Goal: Entertainment & Leisure: Consume media (video, audio)

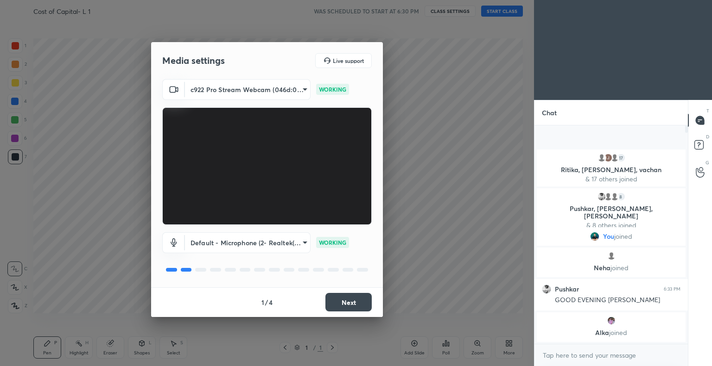
scroll to position [216, 151]
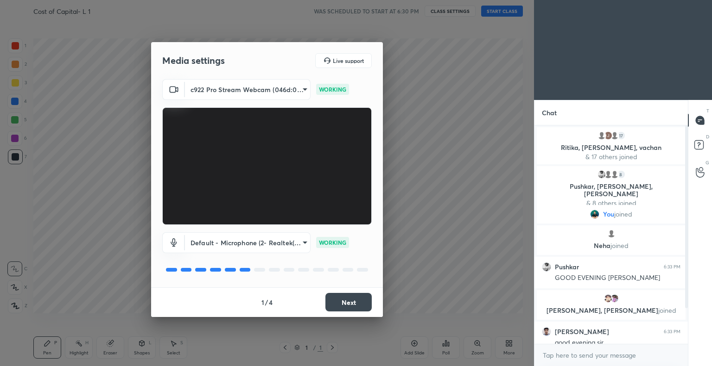
click at [349, 301] on button "Next" at bounding box center [348, 302] width 46 height 19
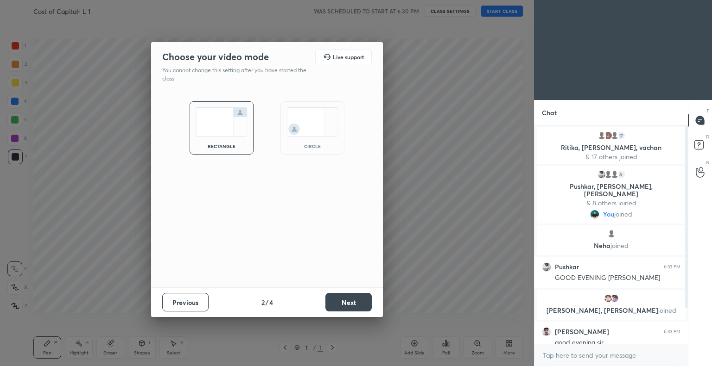
click at [354, 302] on button "Next" at bounding box center [348, 302] width 46 height 19
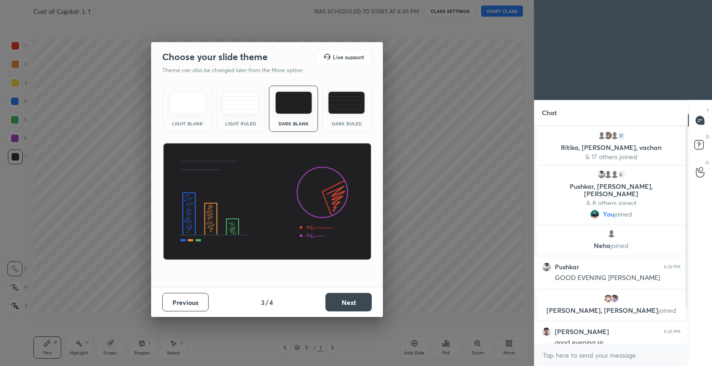
click at [342, 101] on img at bounding box center [346, 103] width 37 height 22
click at [355, 300] on button "Next" at bounding box center [348, 302] width 46 height 19
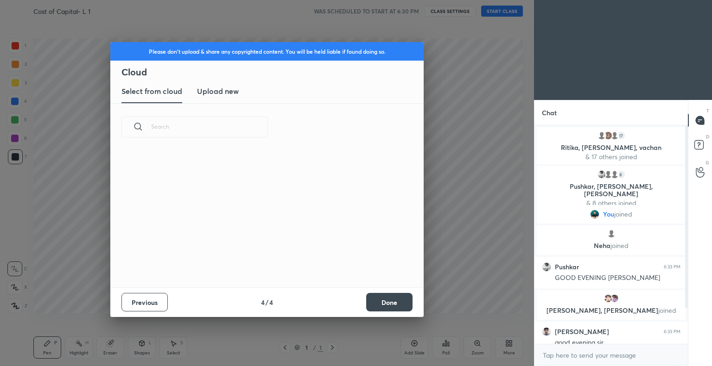
click at [385, 301] on button "Done" at bounding box center [389, 302] width 46 height 19
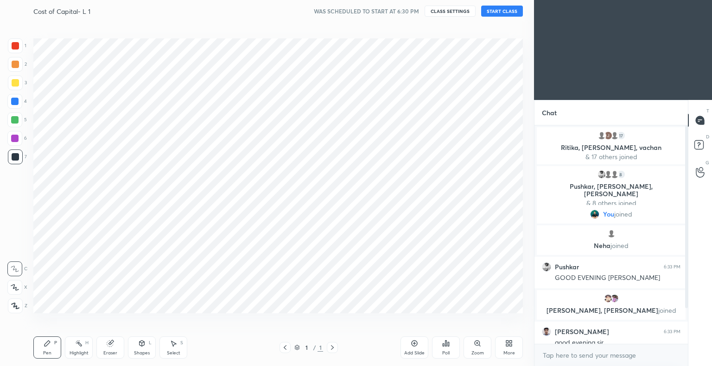
scroll to position [0, 0]
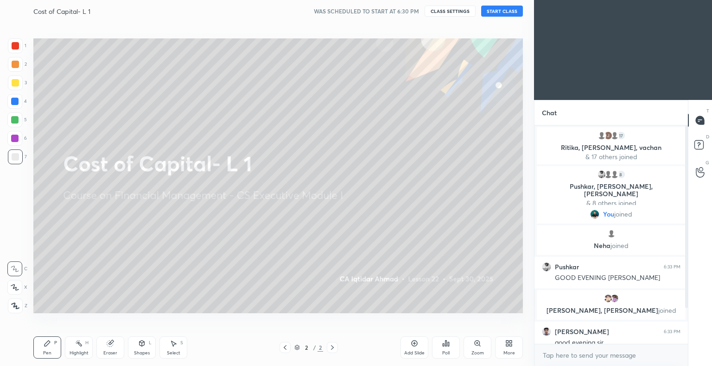
click at [502, 11] on button "START CLASS" at bounding box center [502, 11] width 42 height 11
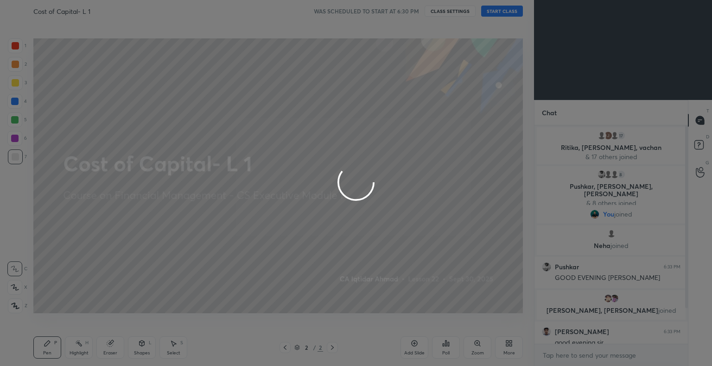
type textarea "x"
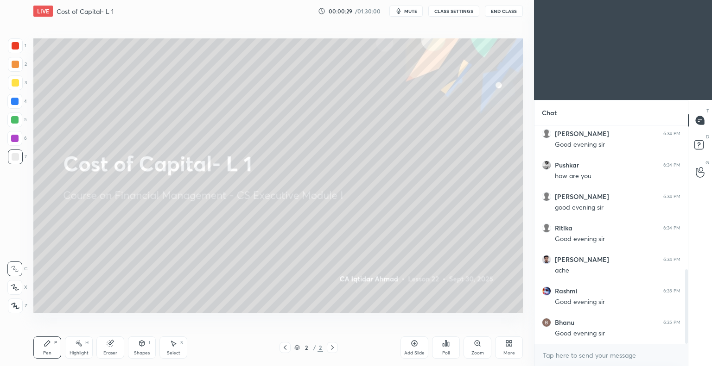
scroll to position [421, 0]
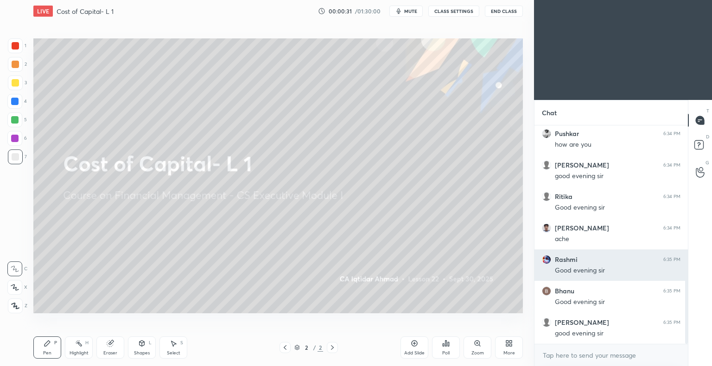
click at [560, 259] on h6 "Rashmi" at bounding box center [566, 260] width 23 height 8
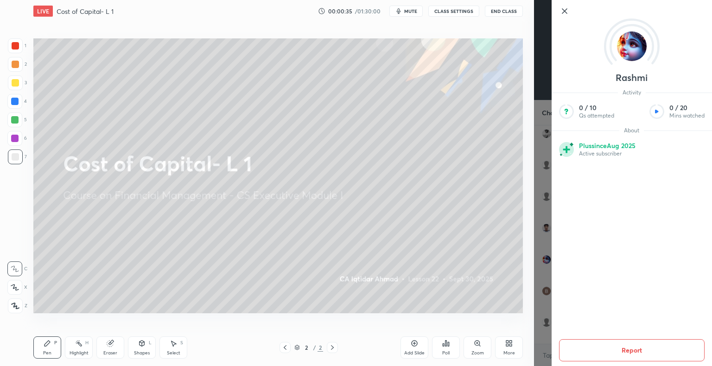
click at [562, 11] on icon at bounding box center [564, 11] width 11 height 11
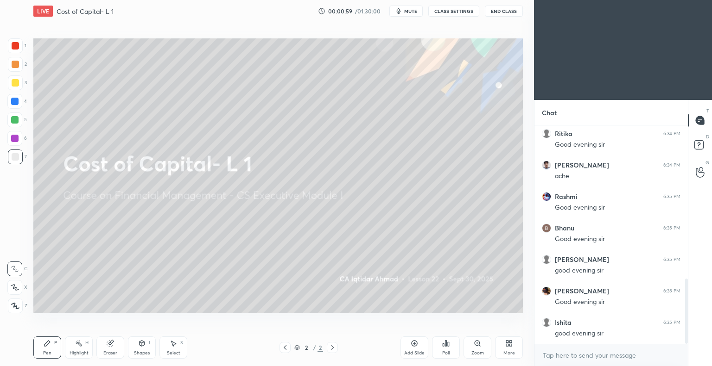
scroll to position [515, 0]
click at [508, 346] on icon at bounding box center [507, 345] width 2 height 2
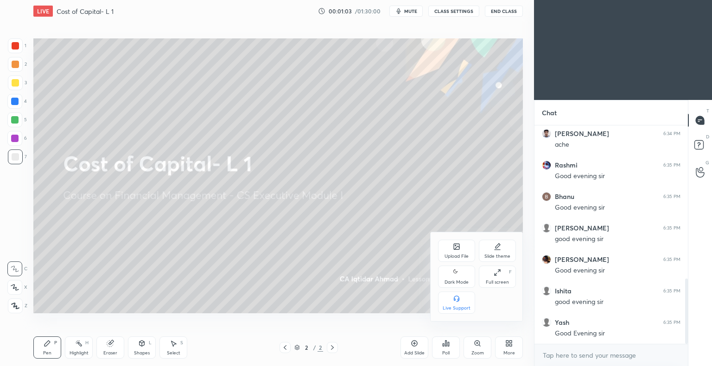
click at [456, 250] on icon at bounding box center [457, 247] width 6 height 6
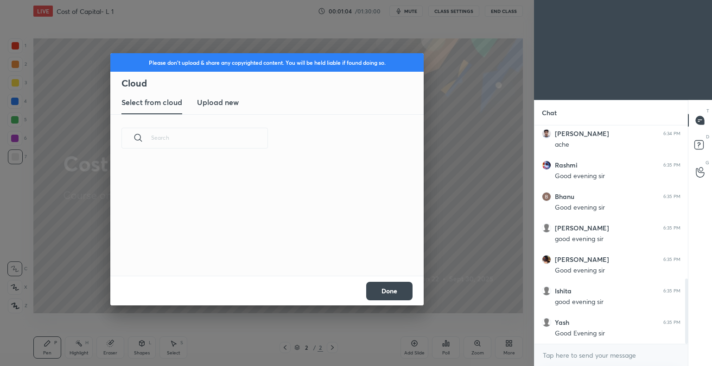
scroll to position [114, 297]
click at [373, 292] on button "Done" at bounding box center [389, 291] width 46 height 19
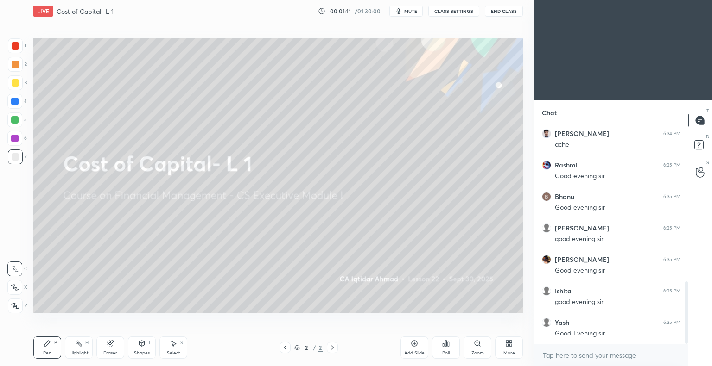
scroll to position [549, 0]
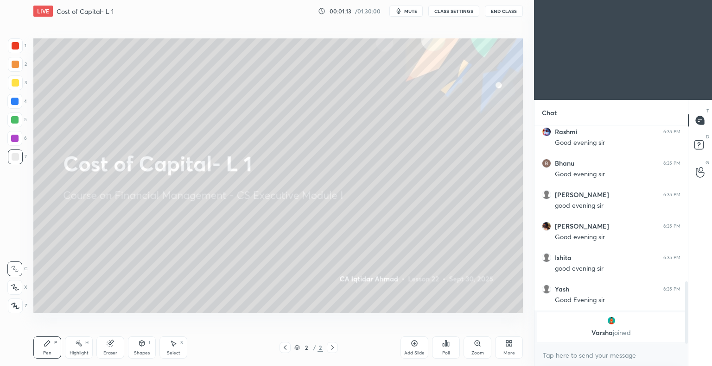
click at [603, 333] on p "Varsha joined" at bounding box center [611, 332] width 138 height 7
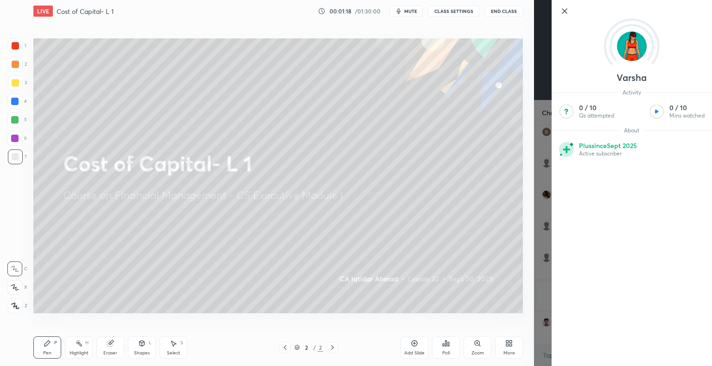
scroll to position [572, 0]
click at [563, 7] on icon at bounding box center [564, 11] width 11 height 11
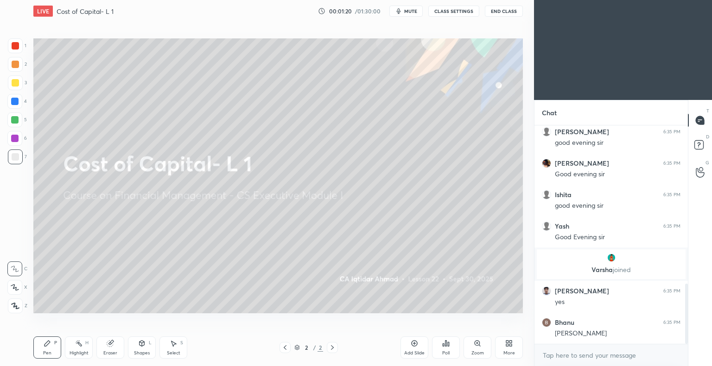
click at [509, 346] on icon at bounding box center [508, 343] width 7 height 7
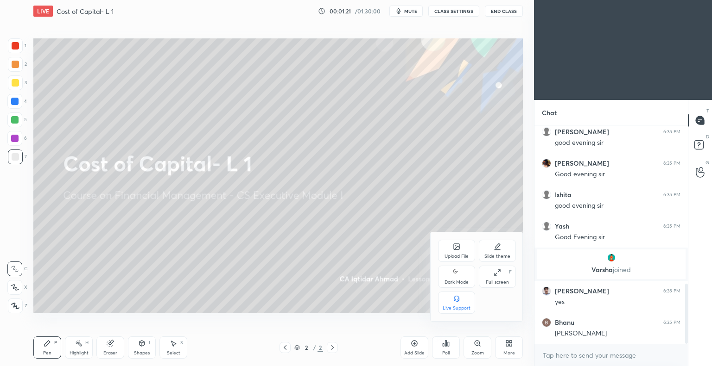
click at [449, 254] on div "Upload File" at bounding box center [456, 256] width 24 height 5
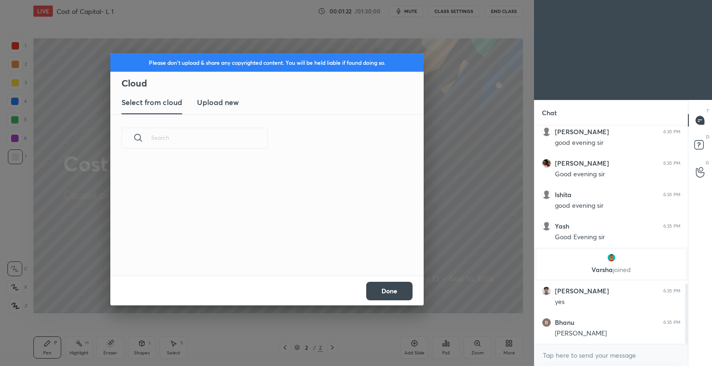
scroll to position [114, 297]
click at [222, 101] on h3 "Upload new" at bounding box center [218, 102] width 42 height 11
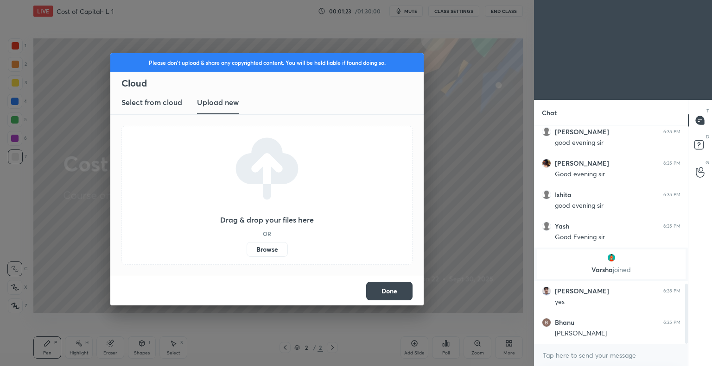
click at [265, 246] on label "Browse" at bounding box center [266, 249] width 41 height 15
click at [246, 246] on input "Browse" at bounding box center [246, 249] width 0 height 15
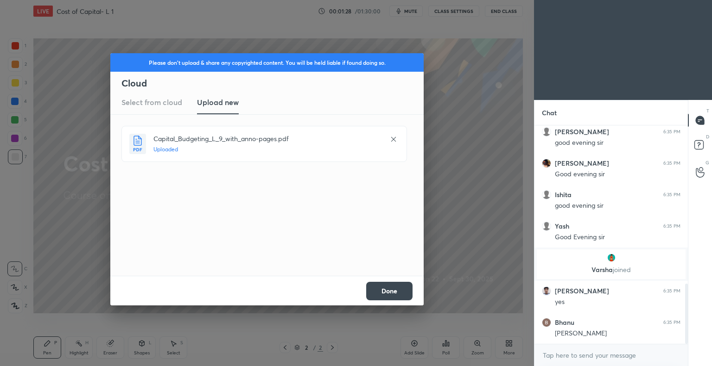
click at [397, 290] on button "Done" at bounding box center [389, 291] width 46 height 19
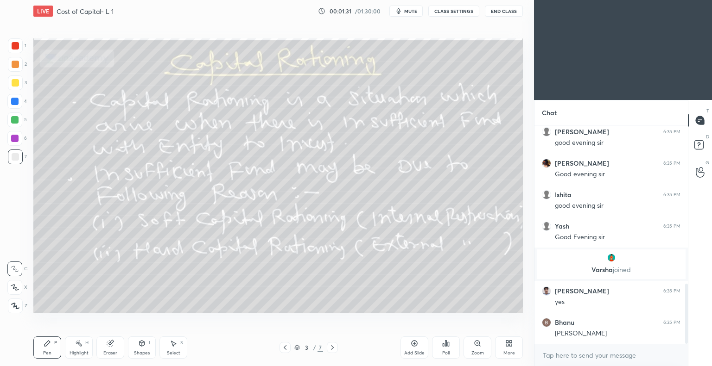
click at [330, 349] on icon at bounding box center [331, 347] width 7 height 7
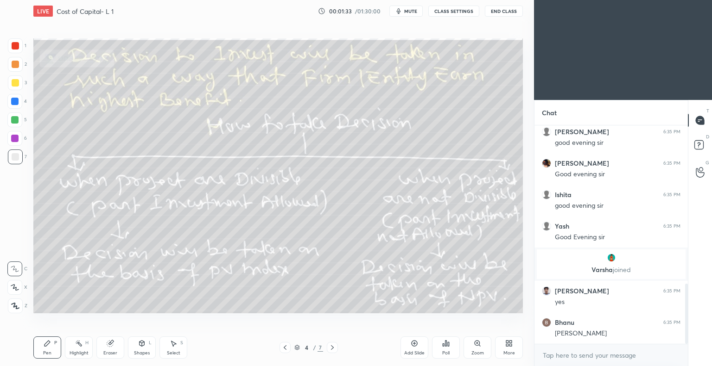
click at [331, 348] on icon at bounding box center [331, 347] width 7 height 7
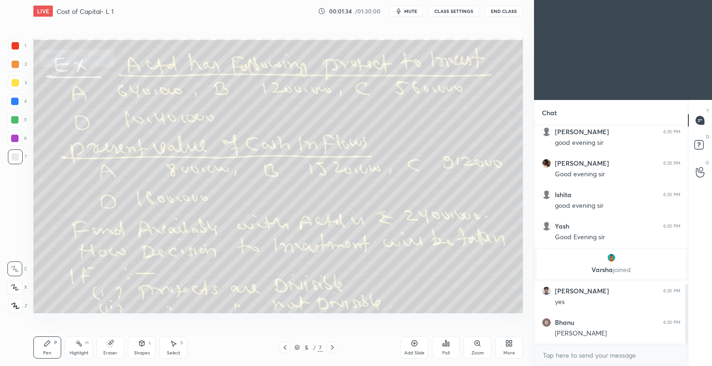
scroll to position [603, 0]
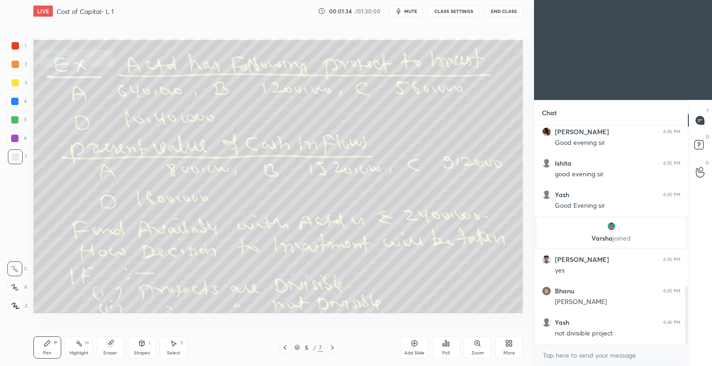
click at [332, 349] on icon at bounding box center [332, 348] width 3 height 5
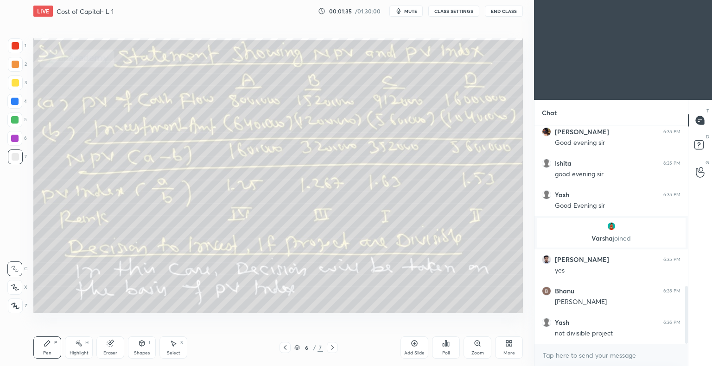
click at [284, 348] on icon at bounding box center [285, 348] width 3 height 5
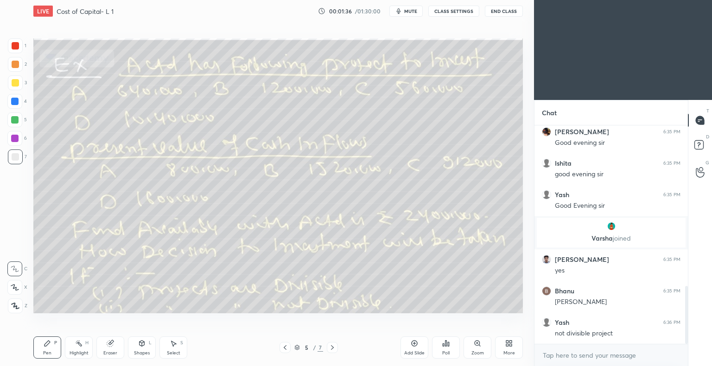
click at [286, 349] on icon at bounding box center [284, 347] width 7 height 7
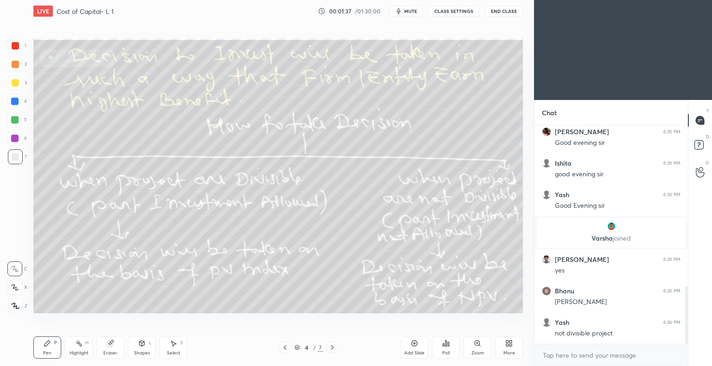
click at [284, 350] on icon at bounding box center [284, 347] width 7 height 7
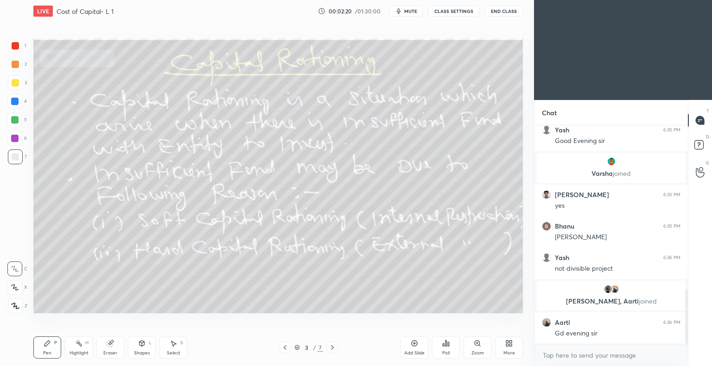
scroll to position [657, 0]
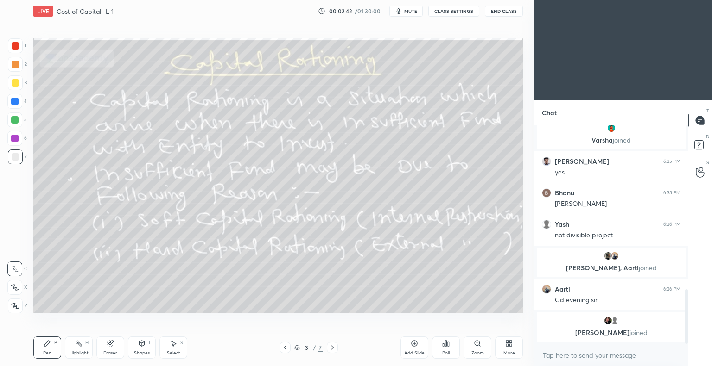
click at [332, 349] on icon at bounding box center [332, 348] width 3 height 5
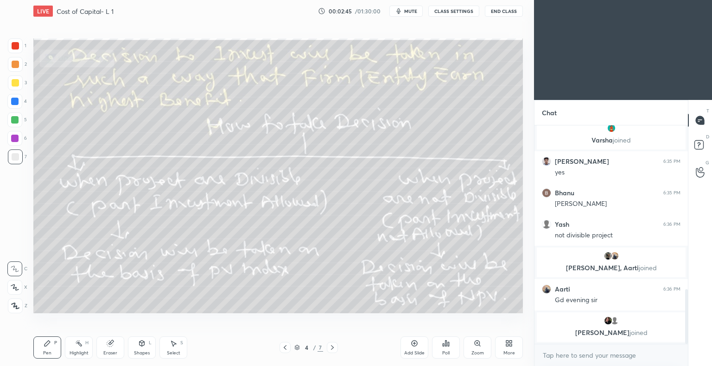
click at [334, 347] on icon at bounding box center [331, 347] width 7 height 7
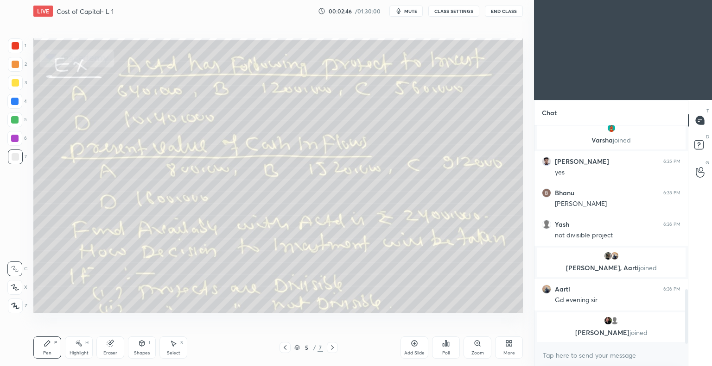
click at [333, 348] on icon at bounding box center [332, 348] width 3 height 5
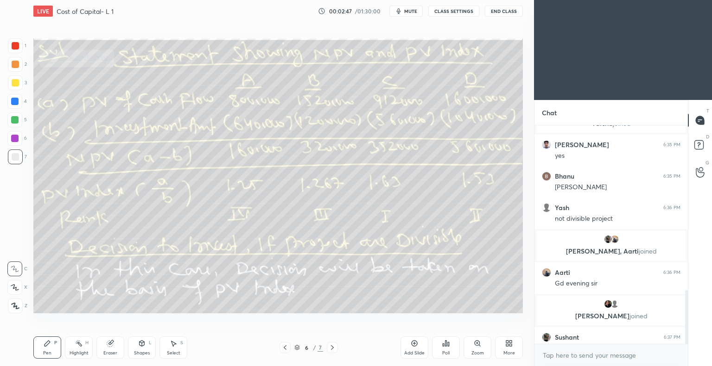
scroll to position [672, 0]
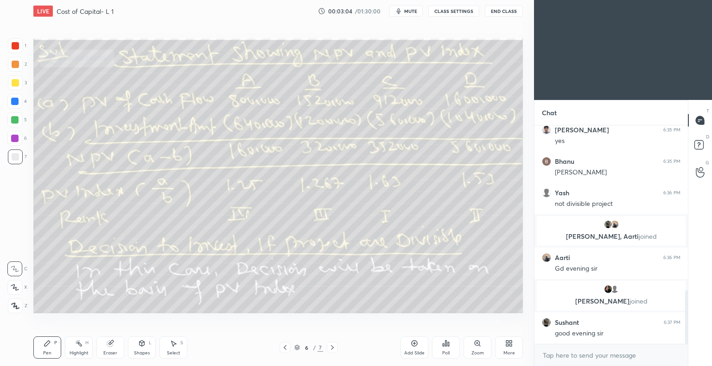
click at [285, 349] on icon at bounding box center [284, 347] width 7 height 7
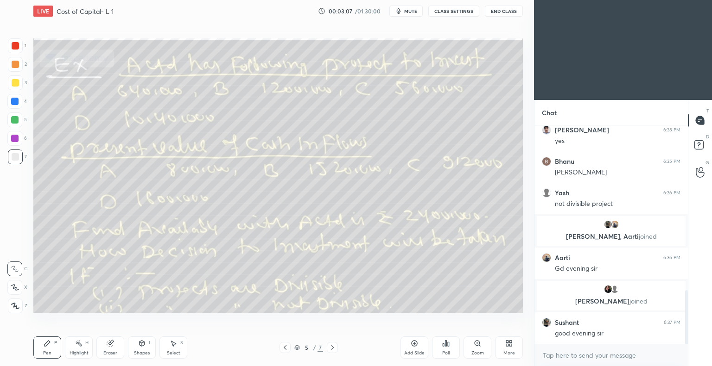
click at [47, 349] on div "Pen P" at bounding box center [47, 348] width 28 height 22
click at [19, 303] on icon at bounding box center [15, 306] width 8 height 6
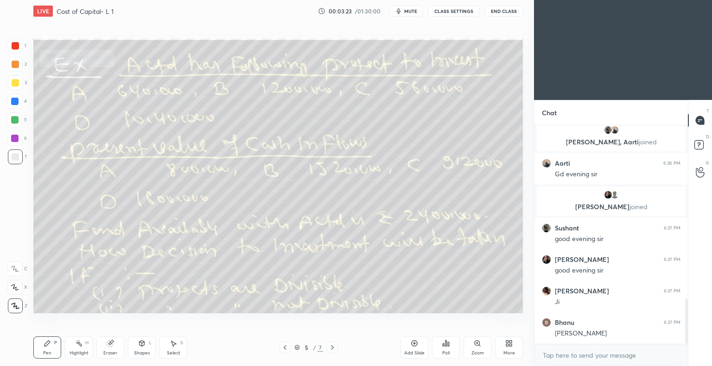
scroll to position [867, 0]
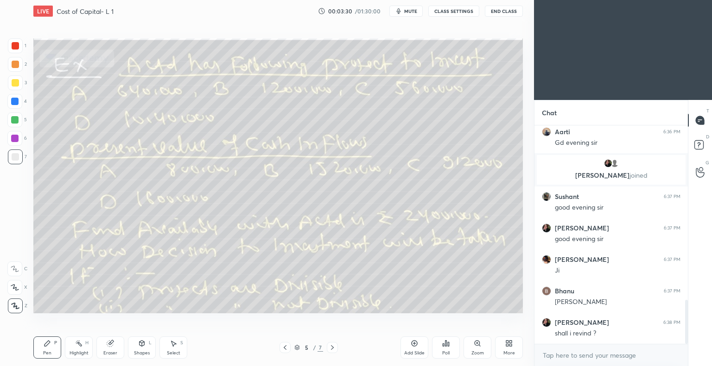
click at [332, 348] on icon at bounding box center [331, 347] width 7 height 7
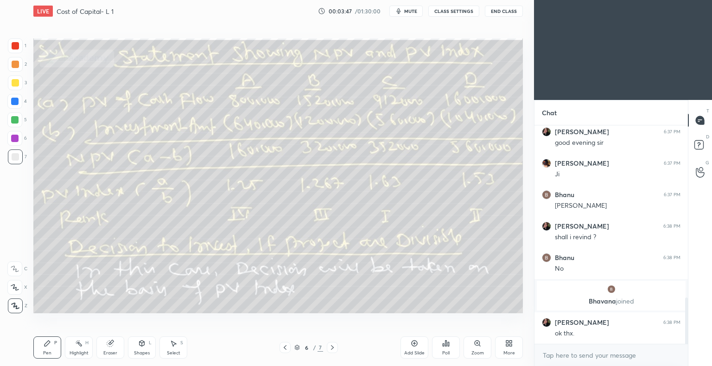
scroll to position [844, 0]
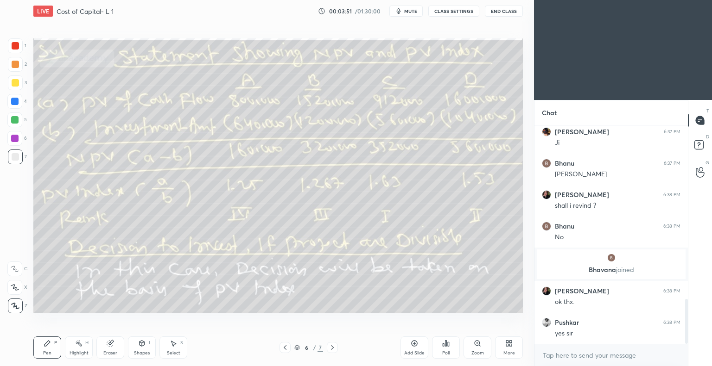
click at [333, 348] on icon at bounding box center [332, 348] width 3 height 5
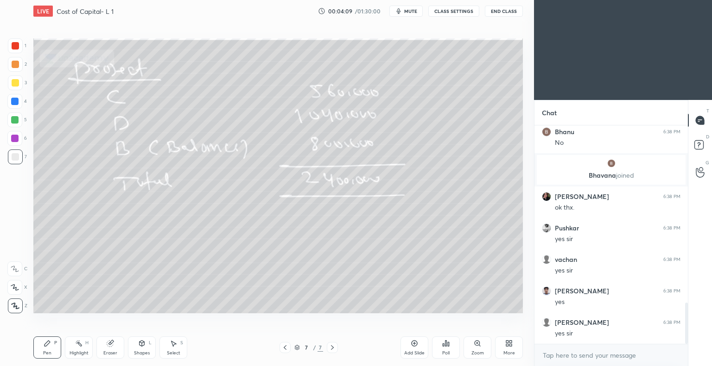
scroll to position [970, 0]
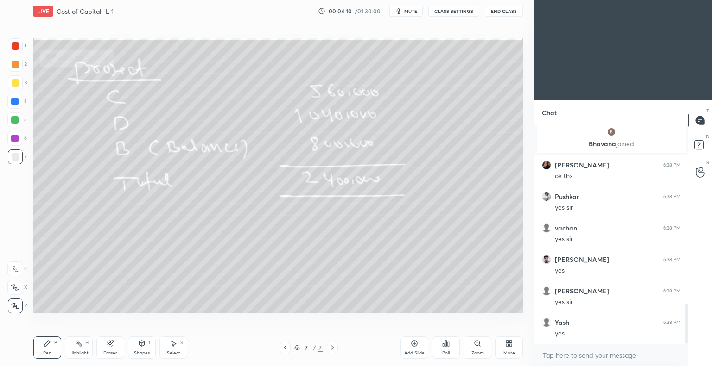
click at [287, 348] on icon at bounding box center [284, 347] width 7 height 7
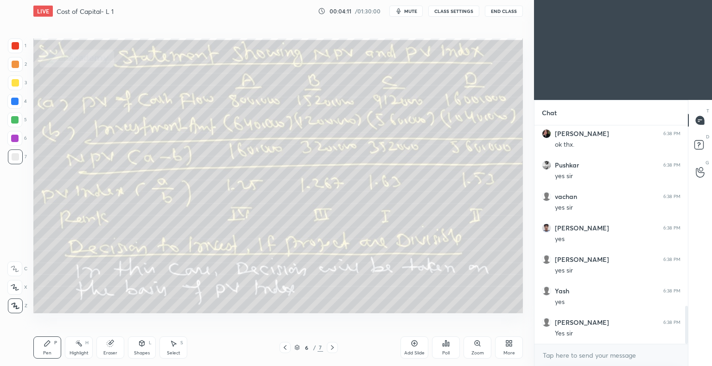
scroll to position [1033, 0]
click at [332, 348] on icon at bounding box center [331, 347] width 7 height 7
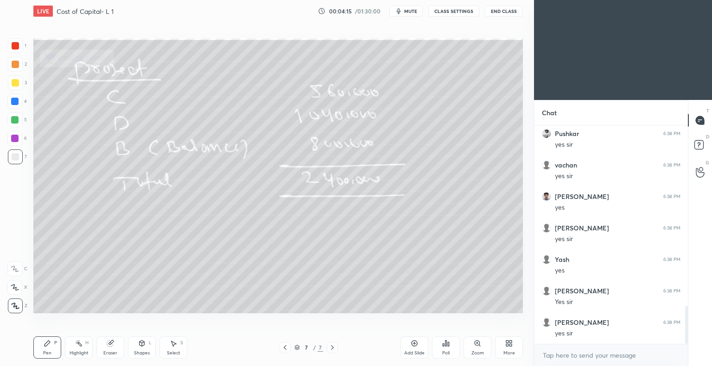
click at [413, 344] on icon at bounding box center [414, 343] width 3 height 3
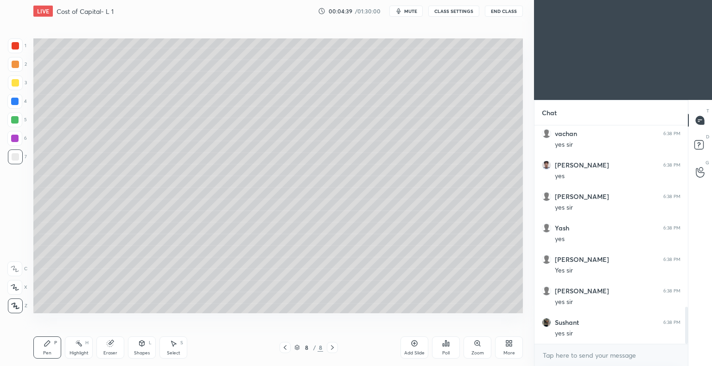
click at [114, 346] on icon at bounding box center [110, 343] width 7 height 7
click at [20, 285] on div at bounding box center [14, 287] width 15 height 15
click at [50, 349] on div "Pen P" at bounding box center [47, 348] width 28 height 22
click at [286, 349] on icon at bounding box center [284, 347] width 7 height 7
click at [285, 350] on icon at bounding box center [284, 347] width 7 height 7
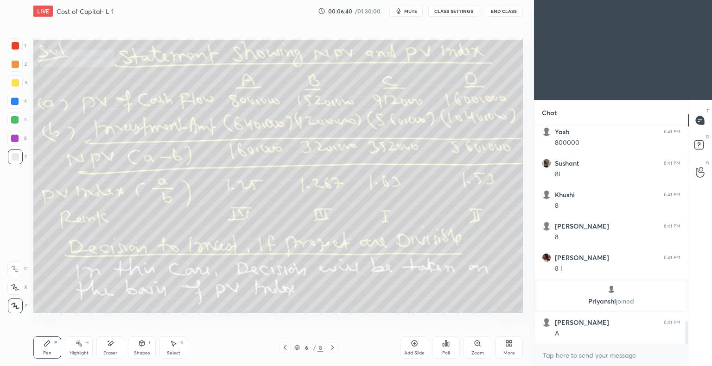
scroll to position [1873, 0]
click at [413, 345] on icon at bounding box center [413, 343] width 7 height 7
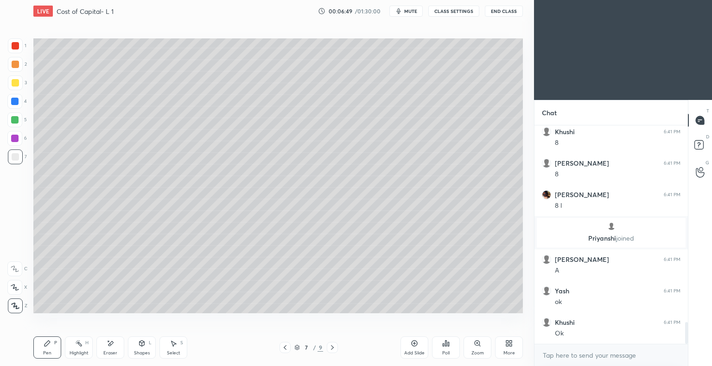
scroll to position [1969, 0]
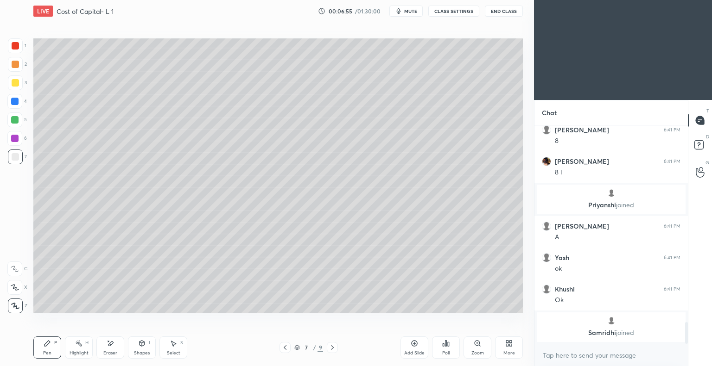
click at [115, 349] on div "Eraser" at bounding box center [110, 348] width 28 height 22
click at [52, 351] on div "Pen P" at bounding box center [47, 348] width 28 height 22
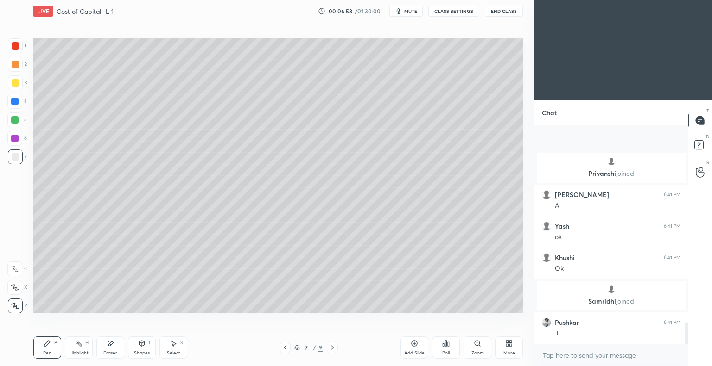
scroll to position [1967, 0]
click at [286, 349] on icon at bounding box center [284, 347] width 7 height 7
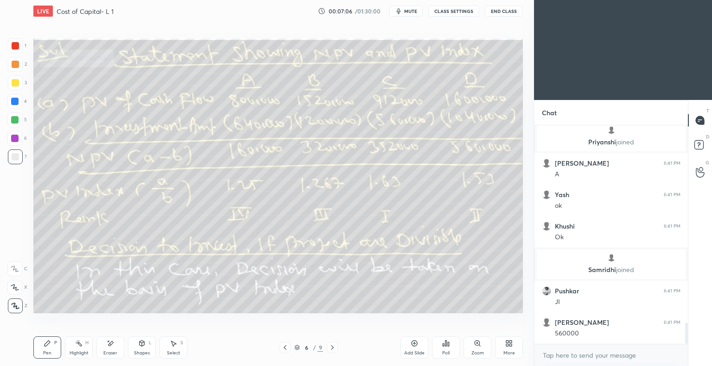
scroll to position [2030, 0]
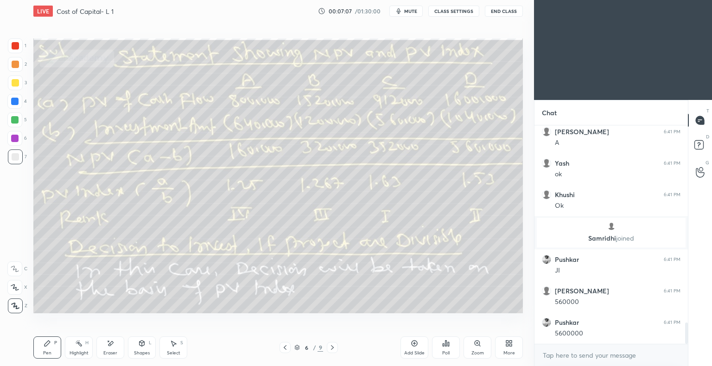
click at [333, 348] on icon at bounding box center [332, 348] width 3 height 5
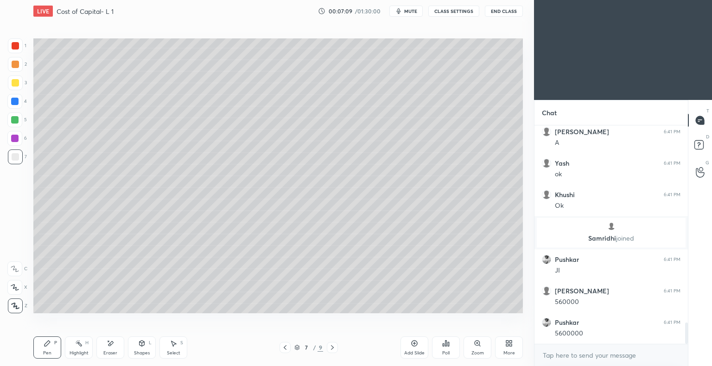
scroll to position [2039, 0]
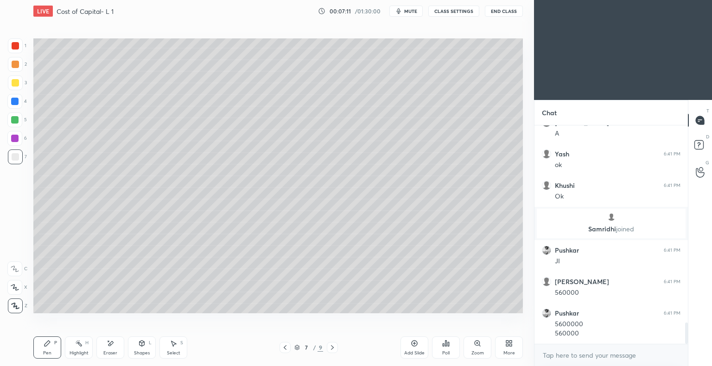
click at [285, 349] on icon at bounding box center [285, 348] width 3 height 5
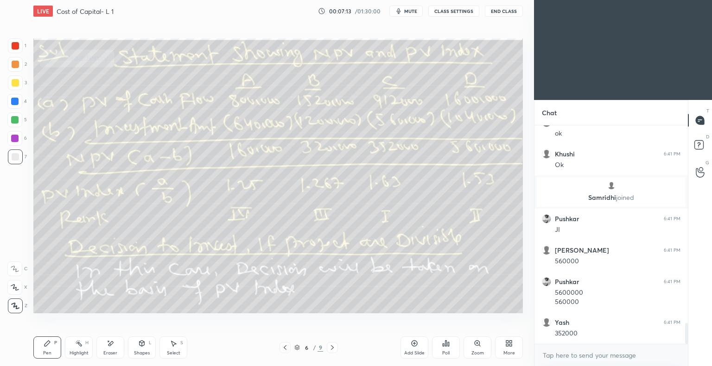
click at [331, 349] on icon at bounding box center [331, 347] width 7 height 7
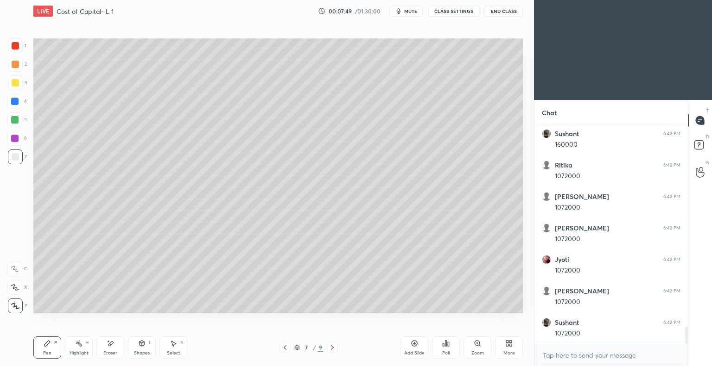
scroll to position [2575, 0]
click at [285, 349] on icon at bounding box center [285, 348] width 3 height 5
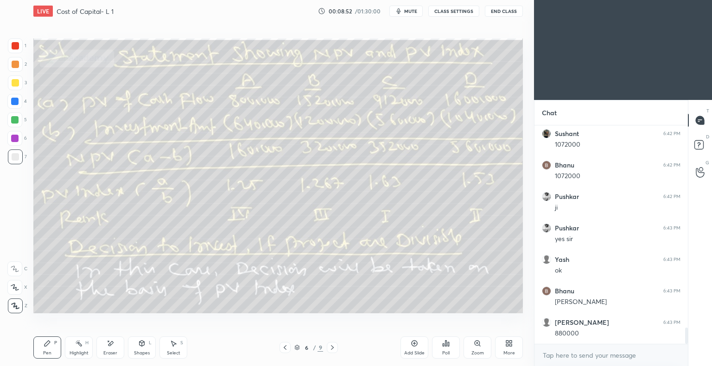
scroll to position [2764, 0]
click at [333, 348] on icon at bounding box center [331, 347] width 7 height 7
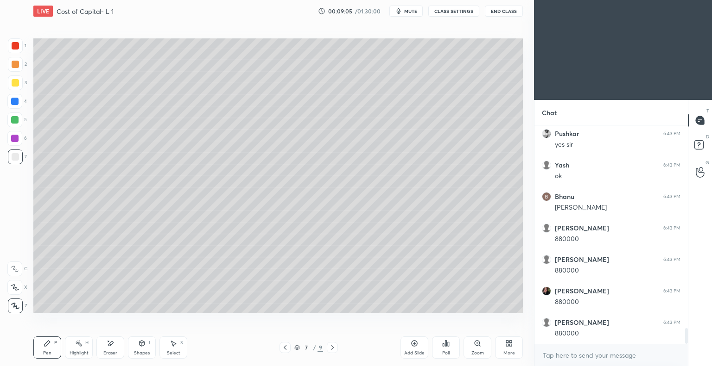
scroll to position [2859, 0]
click at [285, 350] on icon at bounding box center [284, 347] width 7 height 7
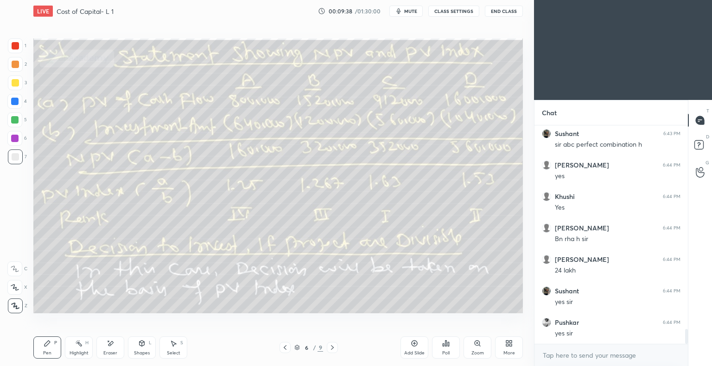
scroll to position [3079, 0]
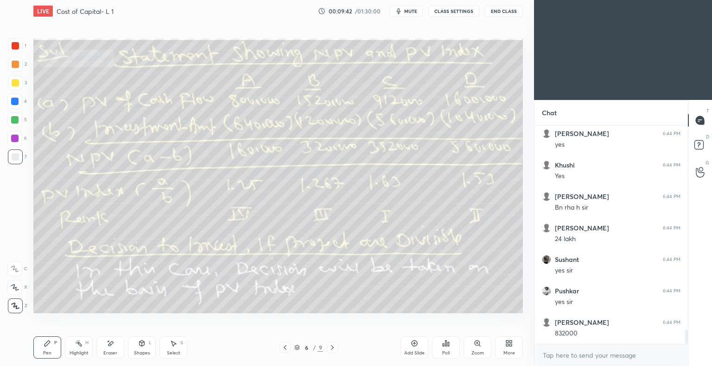
click at [332, 348] on icon at bounding box center [331, 347] width 7 height 7
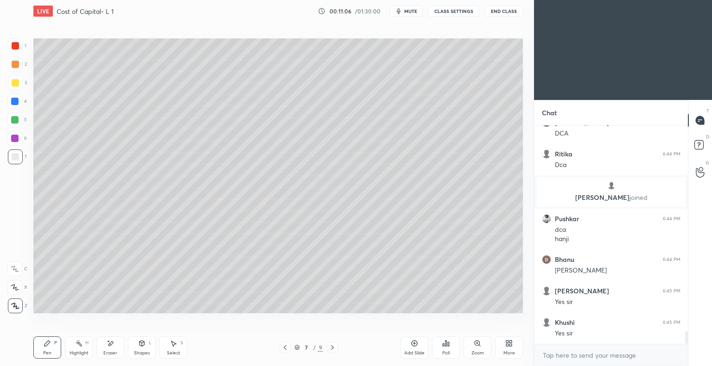
scroll to position [3657, 0]
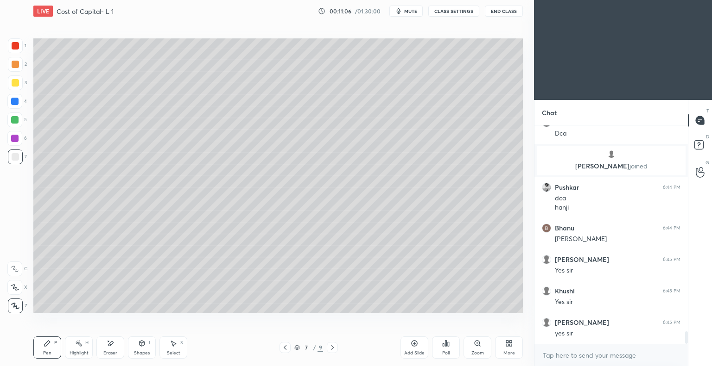
click at [285, 348] on icon at bounding box center [284, 347] width 7 height 7
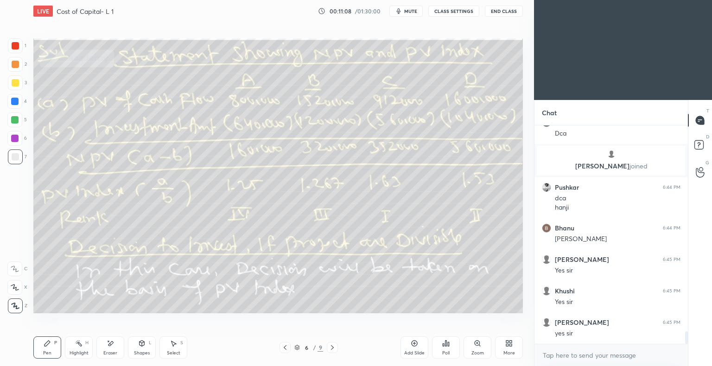
click at [332, 348] on icon at bounding box center [331, 347] width 7 height 7
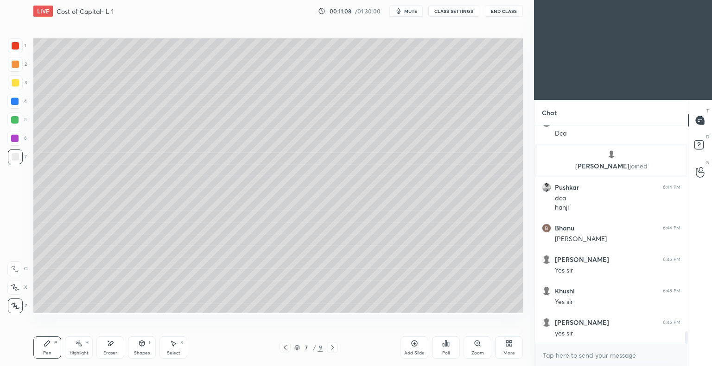
click at [333, 347] on icon at bounding box center [332, 348] width 3 height 5
click at [285, 349] on icon at bounding box center [284, 347] width 7 height 7
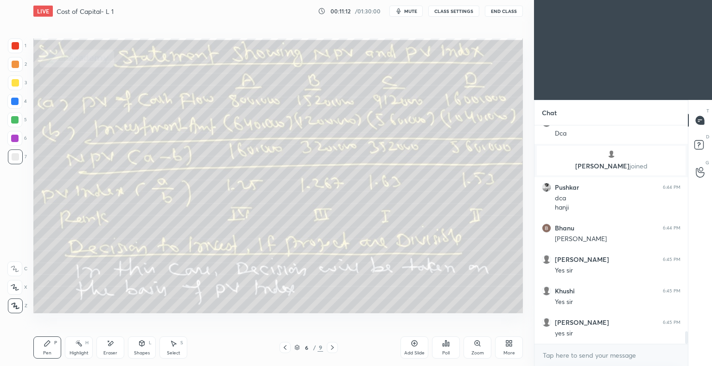
click at [412, 344] on icon at bounding box center [413, 343] width 7 height 7
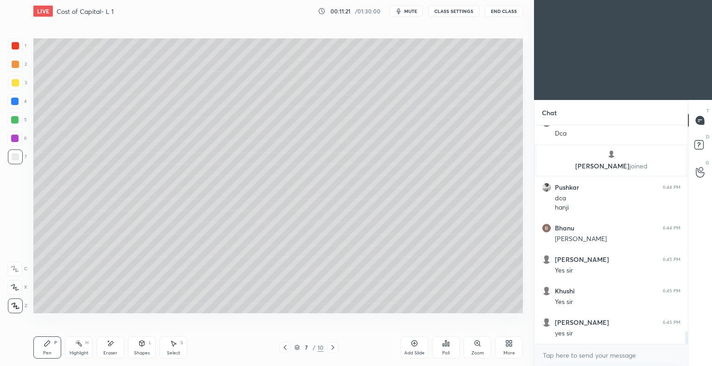
click at [15, 303] on icon at bounding box center [15, 306] width 8 height 6
click at [15, 82] on div at bounding box center [15, 82] width 7 height 7
click at [285, 348] on icon at bounding box center [284, 347] width 7 height 7
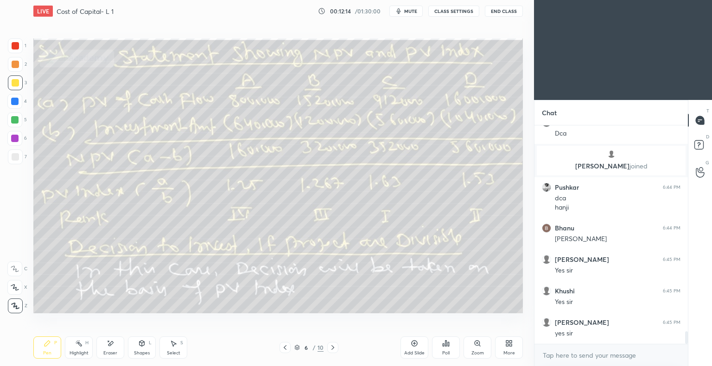
scroll to position [3689, 0]
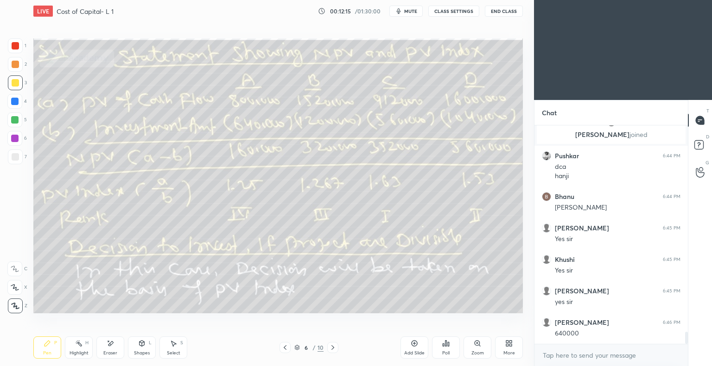
click at [331, 347] on icon at bounding box center [332, 347] width 7 height 7
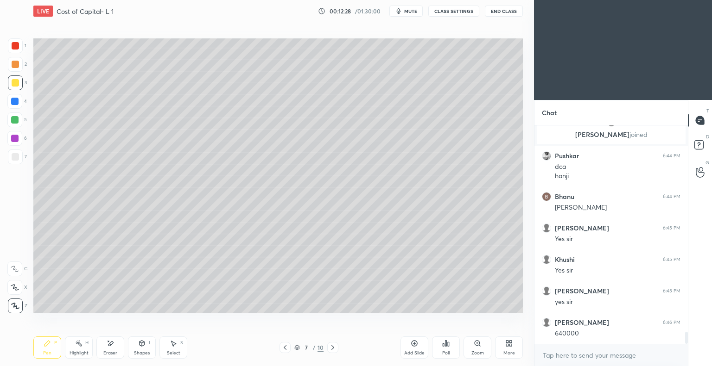
scroll to position [3720, 0]
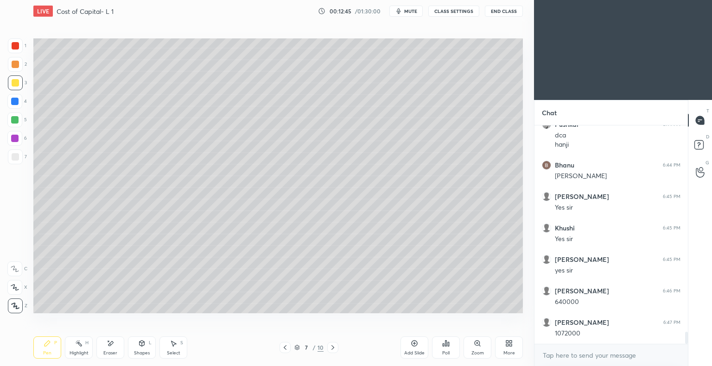
click at [285, 349] on icon at bounding box center [284, 347] width 7 height 7
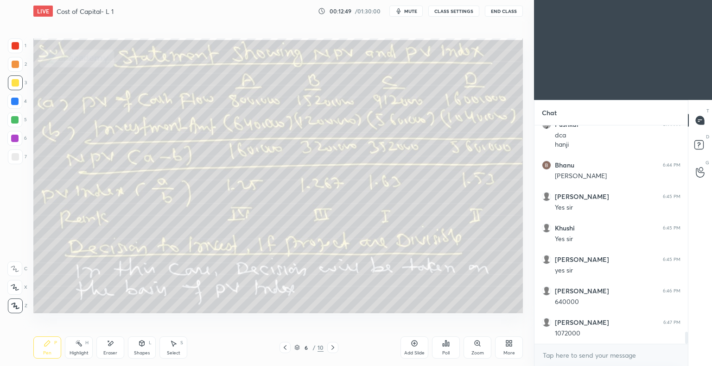
click at [331, 349] on icon at bounding box center [332, 347] width 7 height 7
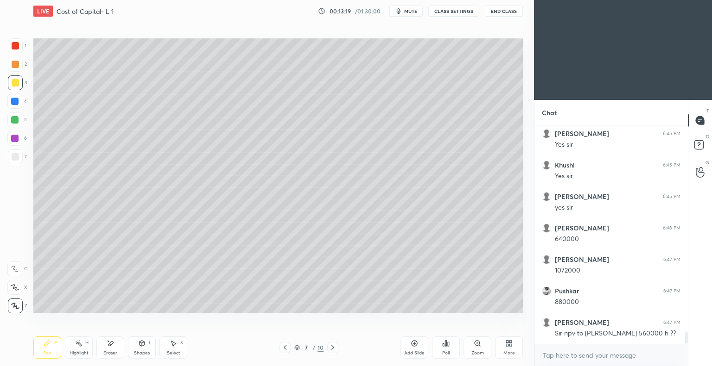
scroll to position [3793, 0]
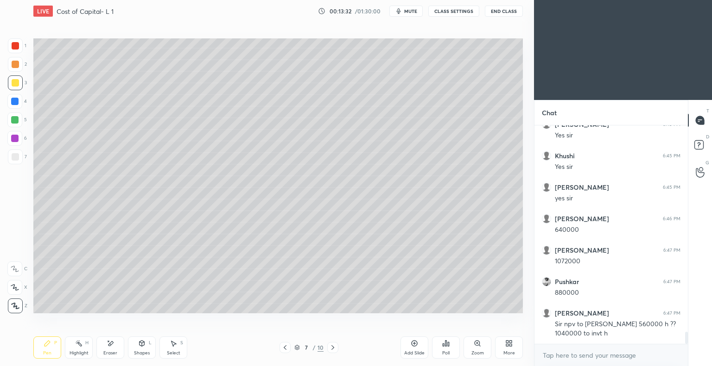
click at [284, 349] on icon at bounding box center [284, 347] width 7 height 7
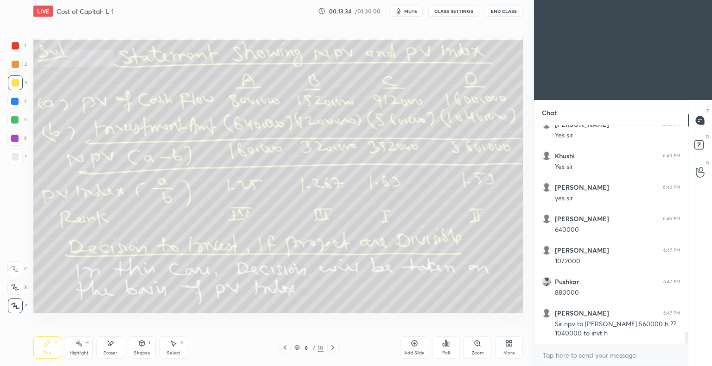
click at [333, 348] on icon at bounding box center [332, 348] width 3 height 5
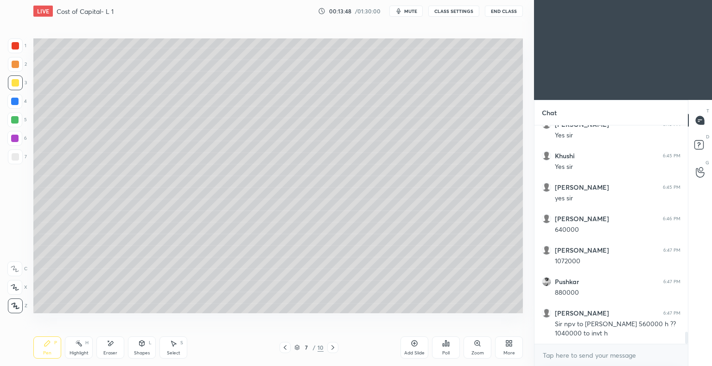
click at [285, 347] on icon at bounding box center [285, 348] width 3 height 5
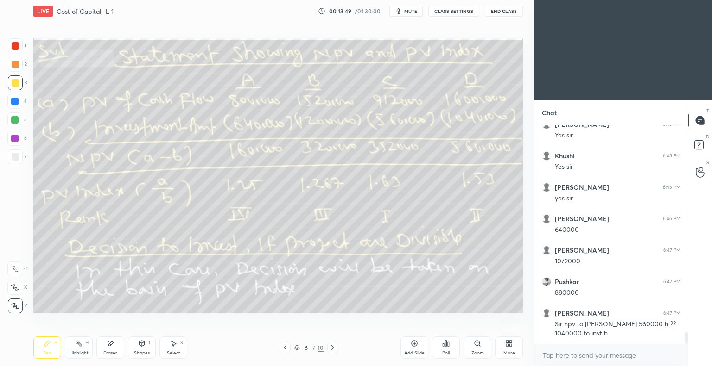
scroll to position [3824, 0]
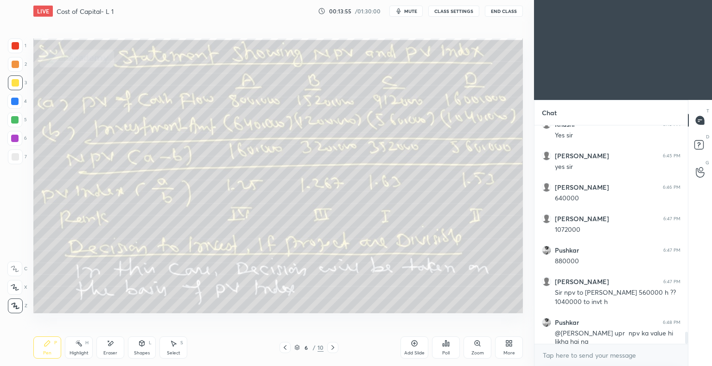
click at [331, 349] on icon at bounding box center [332, 347] width 7 height 7
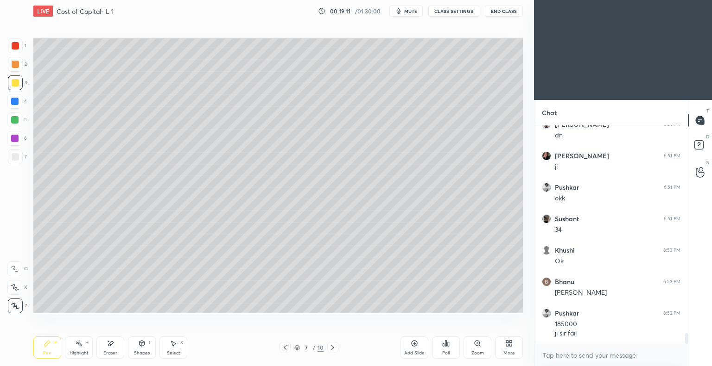
scroll to position [4378, 0]
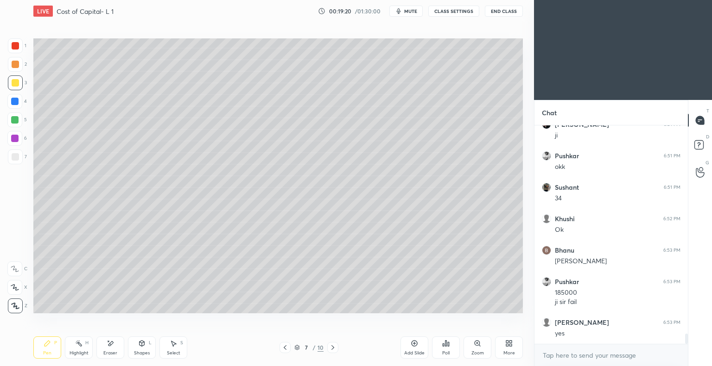
click at [414, 344] on icon at bounding box center [414, 343] width 3 height 3
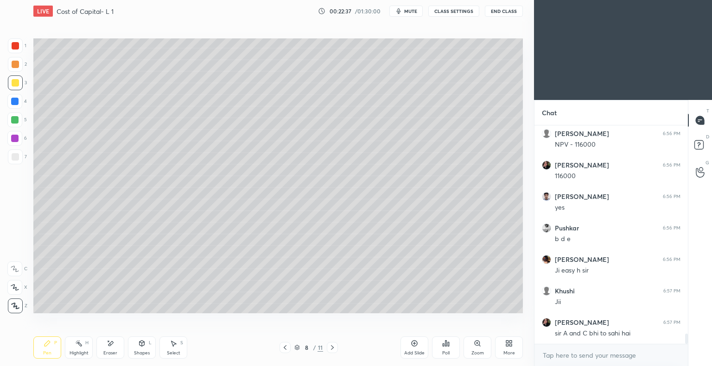
scroll to position [4525, 0]
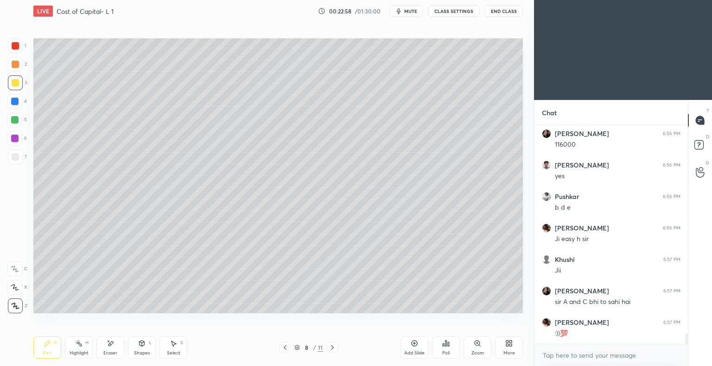
click at [413, 345] on icon at bounding box center [413, 343] width 7 height 7
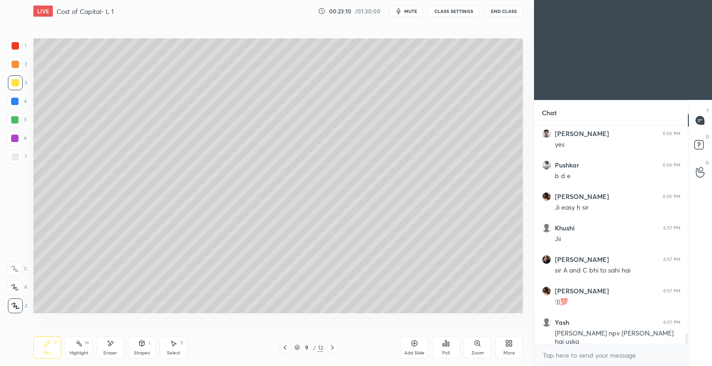
click at [285, 350] on icon at bounding box center [285, 348] width 3 height 5
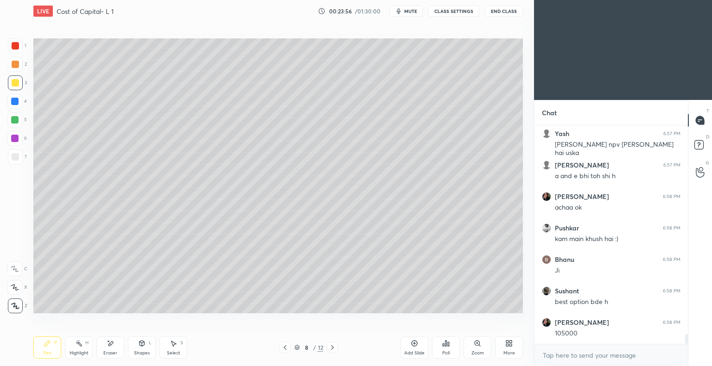
scroll to position [4777, 0]
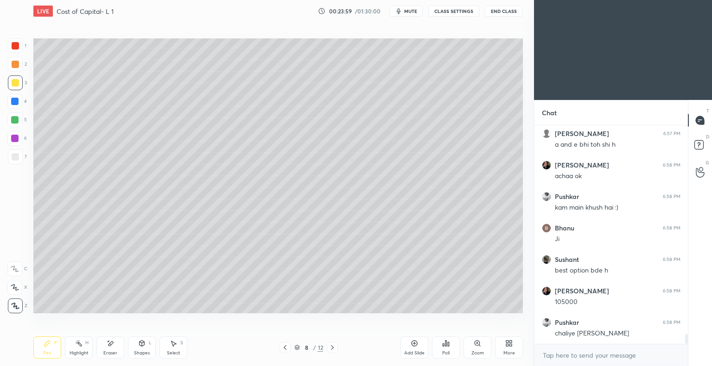
click at [330, 348] on icon at bounding box center [331, 347] width 7 height 7
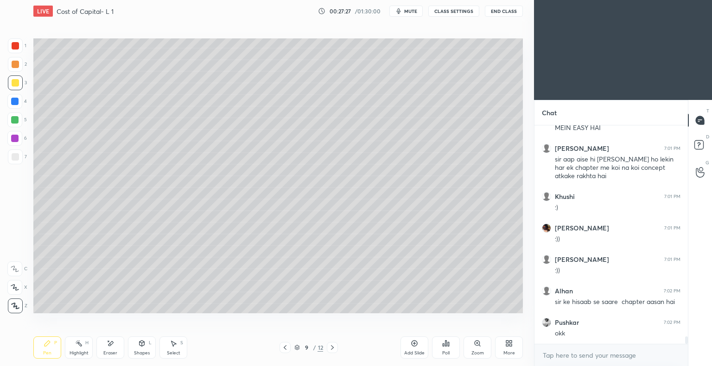
scroll to position [6348, 0]
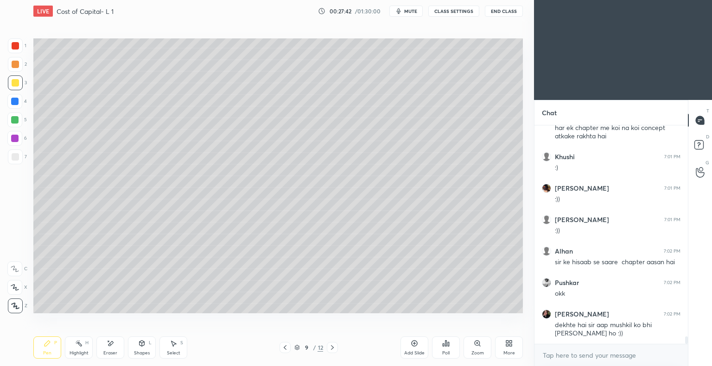
click at [411, 344] on icon at bounding box center [413, 343] width 7 height 7
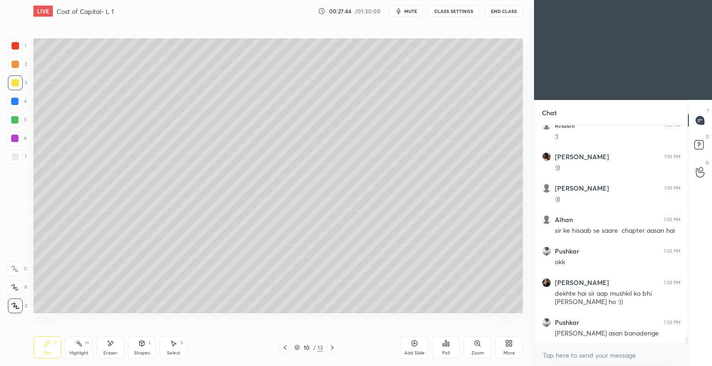
click at [17, 155] on div at bounding box center [15, 156] width 7 height 7
click at [17, 303] on icon at bounding box center [15, 306] width 8 height 6
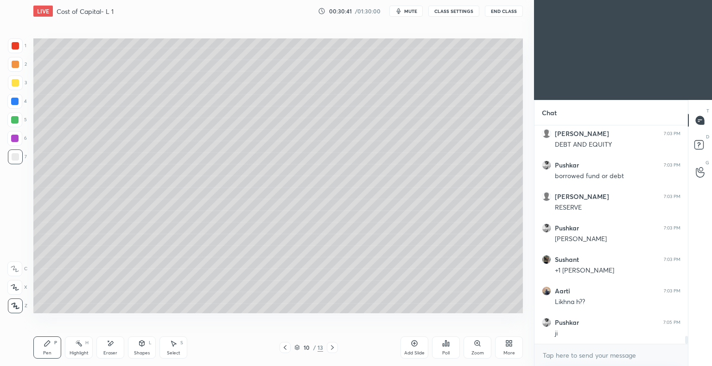
scroll to position [6046, 0]
click at [497, 11] on button "End Class" at bounding box center [504, 11] width 38 height 11
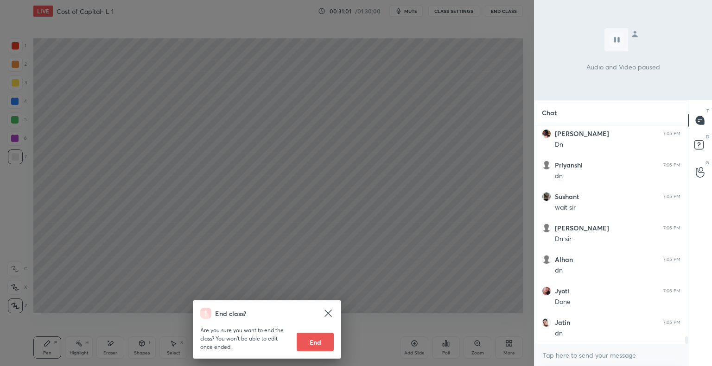
scroll to position [6361, 0]
click at [330, 308] on icon at bounding box center [327, 313] width 11 height 11
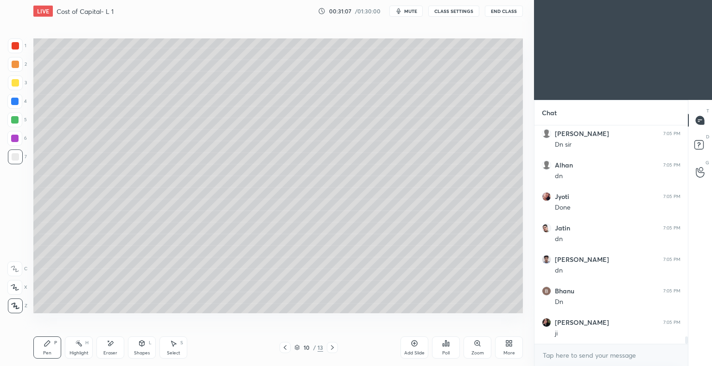
scroll to position [6456, 0]
click at [414, 344] on icon at bounding box center [414, 343] width 3 height 3
click at [285, 350] on icon at bounding box center [284, 347] width 7 height 7
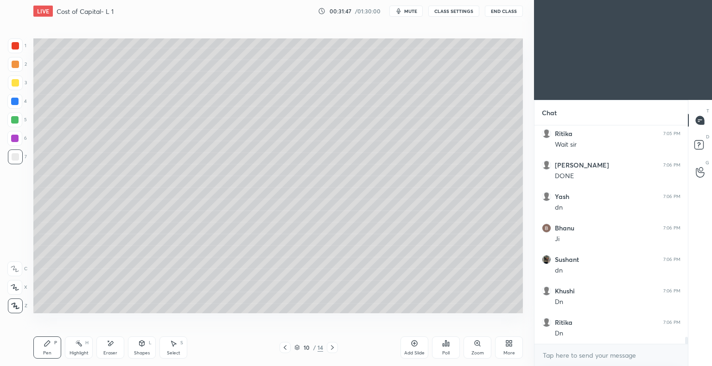
click at [332, 349] on icon at bounding box center [331, 347] width 7 height 7
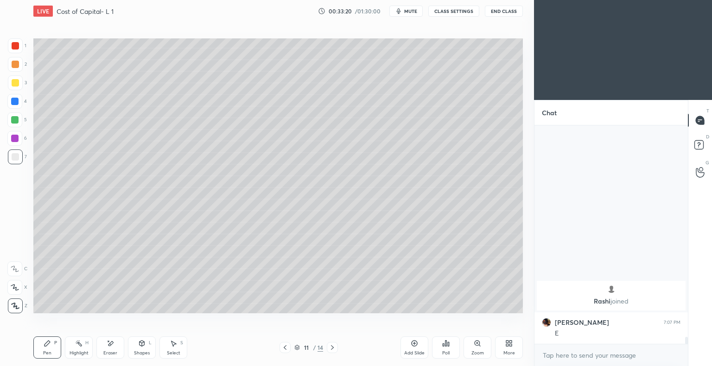
scroll to position [6436, 0]
click at [111, 347] on icon at bounding box center [110, 344] width 7 height 8
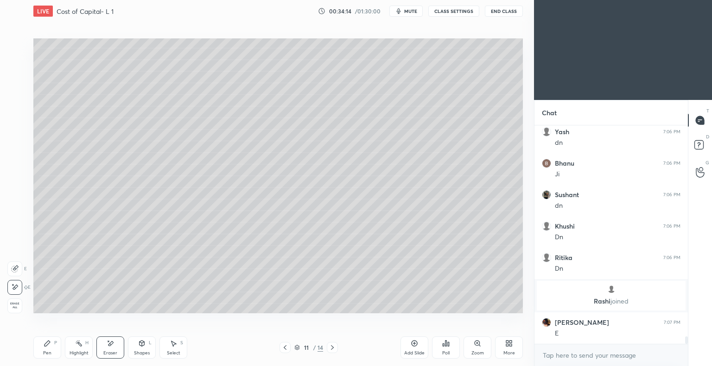
click at [50, 349] on div "Pen P" at bounding box center [47, 348] width 28 height 22
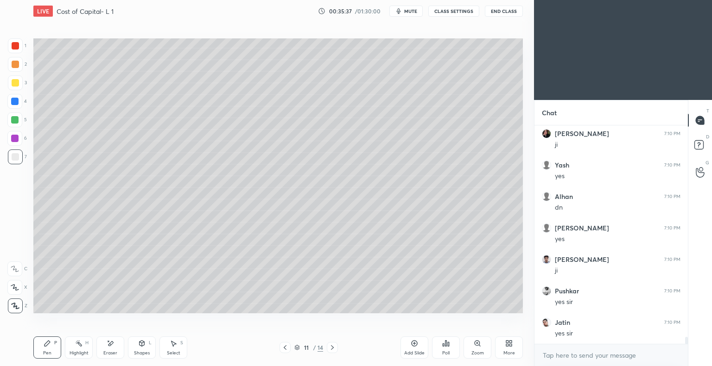
scroll to position [6877, 0]
click at [413, 344] on icon at bounding box center [414, 343] width 3 height 3
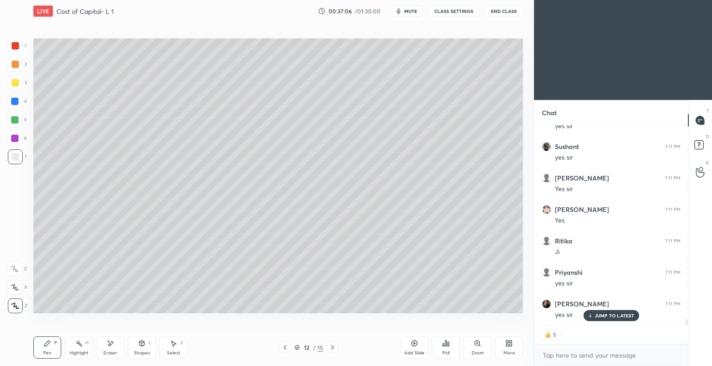
scroll to position [7315, 0]
click at [606, 316] on p "JUMP TO LATEST" at bounding box center [614, 316] width 40 height 6
click at [19, 81] on div at bounding box center [15, 83] width 15 height 15
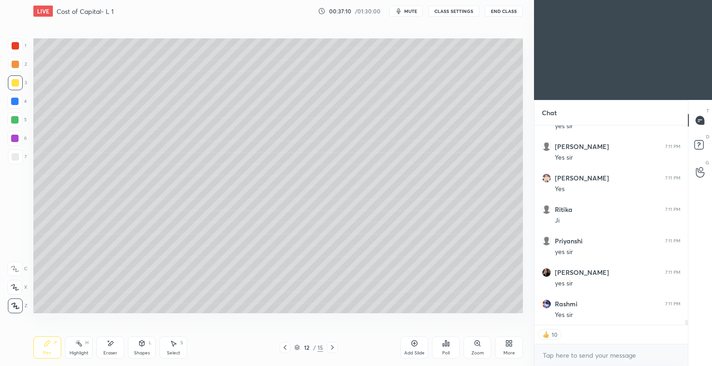
scroll to position [7346, 0]
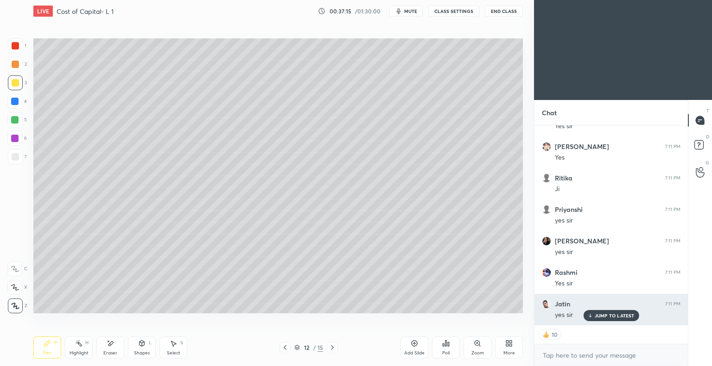
click at [599, 314] on p "JUMP TO LATEST" at bounding box center [614, 316] width 40 height 6
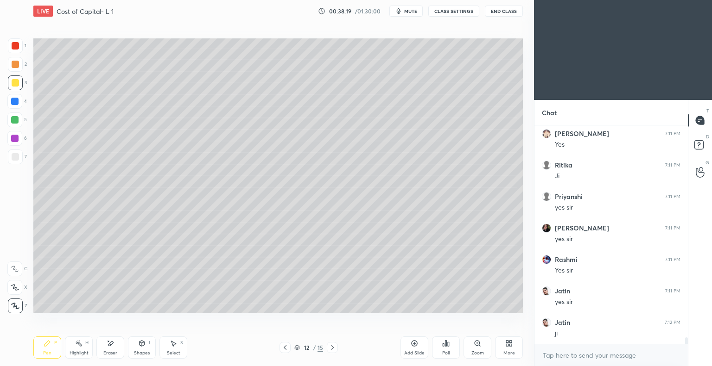
scroll to position [7391, 0]
click at [413, 344] on icon at bounding box center [414, 343] width 3 height 3
click at [19, 155] on div at bounding box center [15, 157] width 15 height 15
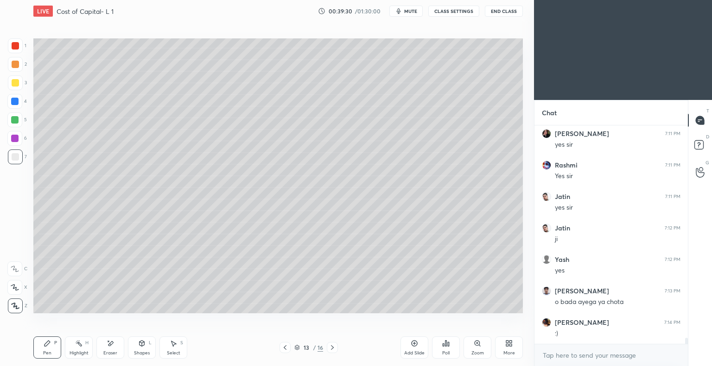
scroll to position [7485, 0]
click at [113, 344] on icon at bounding box center [110, 344] width 7 height 8
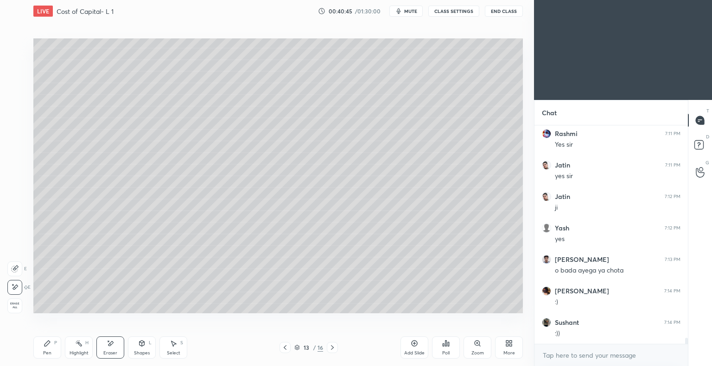
click at [47, 351] on div "Pen" at bounding box center [47, 353] width 8 height 5
click at [114, 347] on icon at bounding box center [110, 344] width 7 height 8
click at [55, 345] on div "P" at bounding box center [55, 343] width 3 height 5
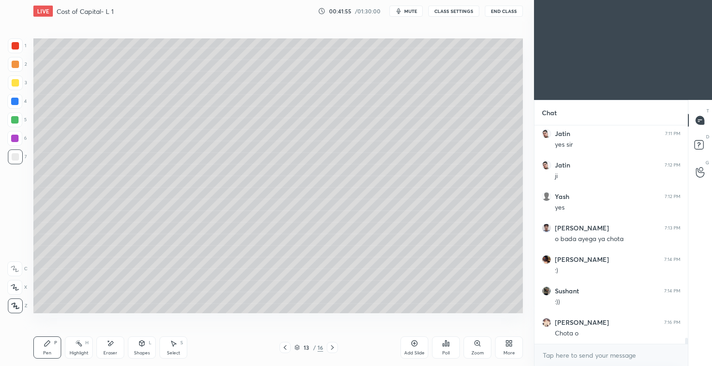
click at [117, 350] on div "Eraser" at bounding box center [110, 348] width 28 height 22
click at [50, 347] on icon at bounding box center [47, 343] width 7 height 7
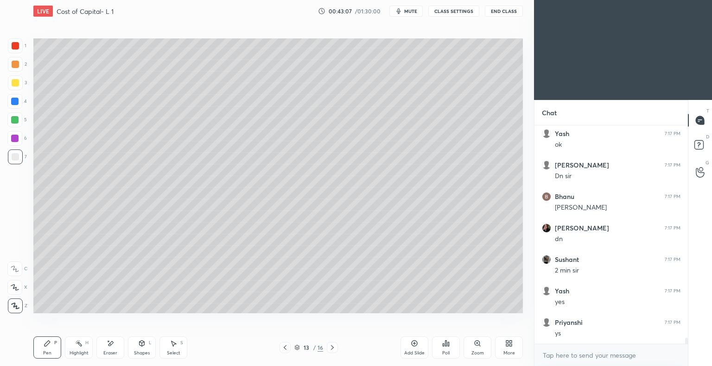
scroll to position [7769, 0]
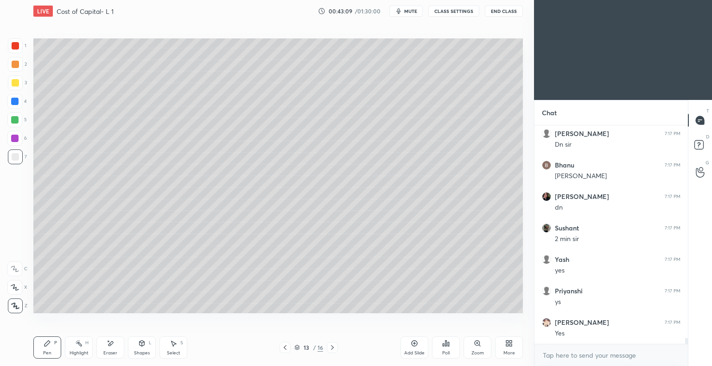
click at [412, 14] on span "mute" at bounding box center [410, 11] width 13 height 6
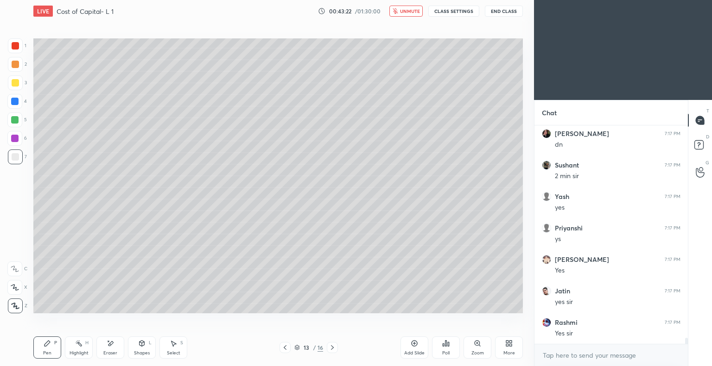
scroll to position [7863, 0]
click at [407, 12] on span "unmute" at bounding box center [410, 11] width 20 height 6
click at [412, 346] on icon at bounding box center [413, 343] width 7 height 7
click at [20, 82] on div at bounding box center [15, 83] width 15 height 15
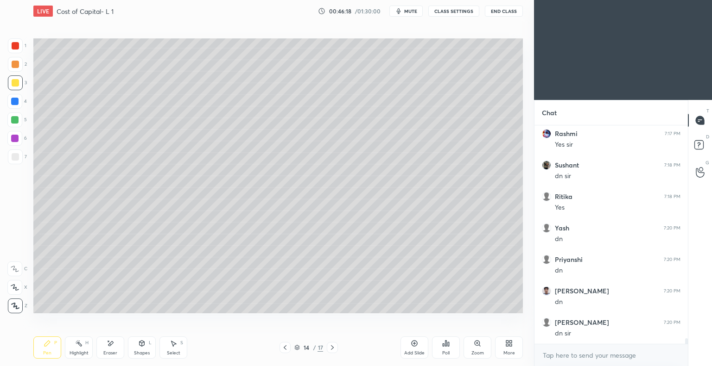
scroll to position [8052, 0]
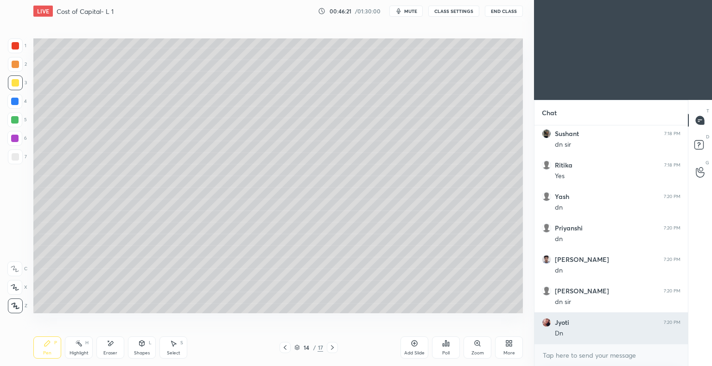
click at [559, 324] on h6 "Jyoti" at bounding box center [562, 323] width 14 height 8
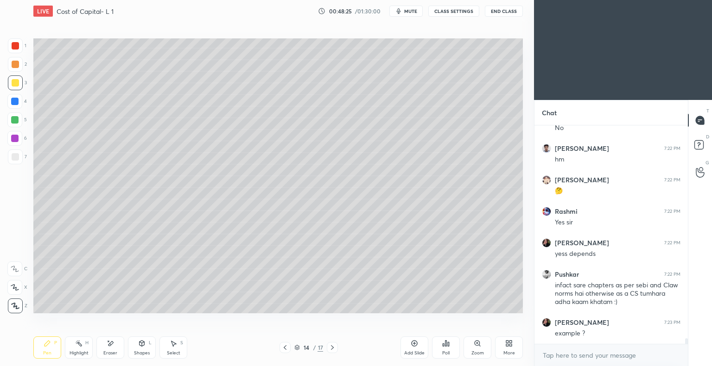
scroll to position [8630, 0]
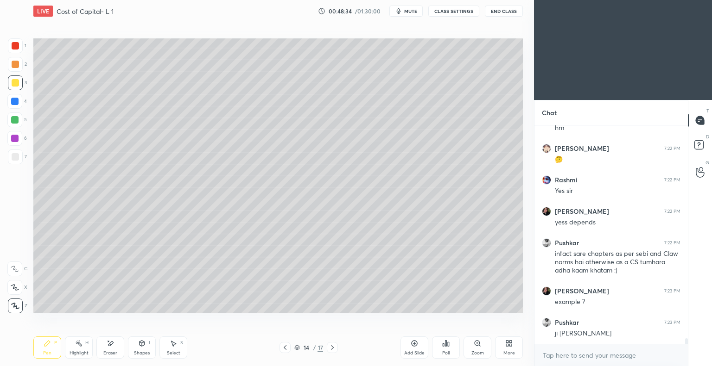
click at [332, 348] on icon at bounding box center [331, 347] width 7 height 7
click at [283, 349] on icon at bounding box center [284, 347] width 7 height 7
click at [414, 346] on icon at bounding box center [413, 343] width 7 height 7
click at [19, 83] on div at bounding box center [15, 83] width 15 height 15
click at [112, 348] on div "Eraser" at bounding box center [110, 348] width 28 height 22
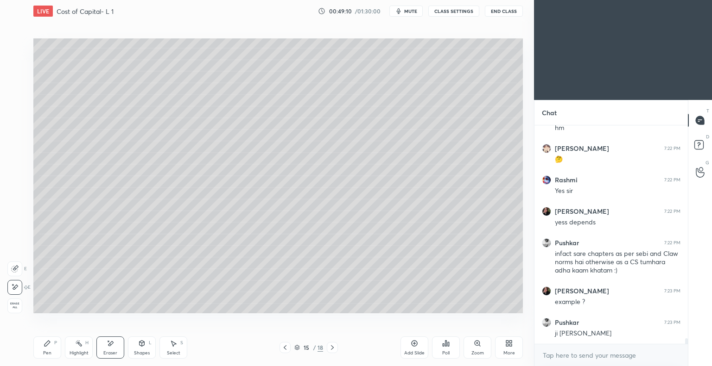
click at [50, 350] on div "Pen P" at bounding box center [47, 348] width 28 height 22
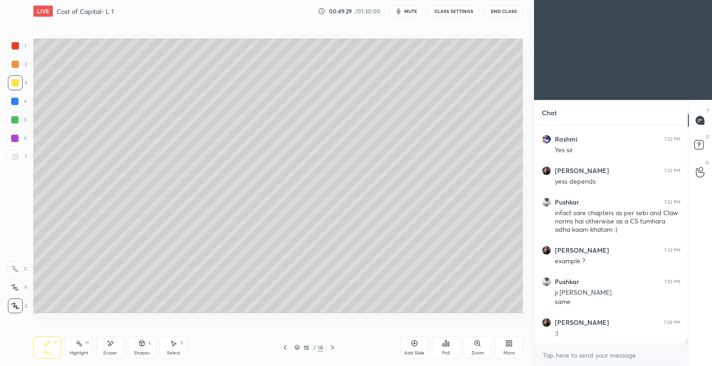
scroll to position [8703, 0]
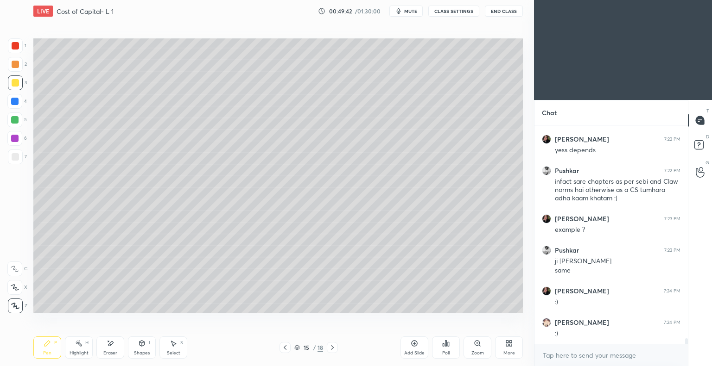
click at [109, 353] on div "Eraser" at bounding box center [110, 353] width 14 height 5
click at [50, 346] on icon at bounding box center [47, 343] width 7 height 7
click at [115, 349] on div "Eraser" at bounding box center [110, 348] width 28 height 22
click at [52, 345] on div "Pen P" at bounding box center [47, 348] width 28 height 22
click at [113, 348] on div "Eraser" at bounding box center [110, 348] width 28 height 22
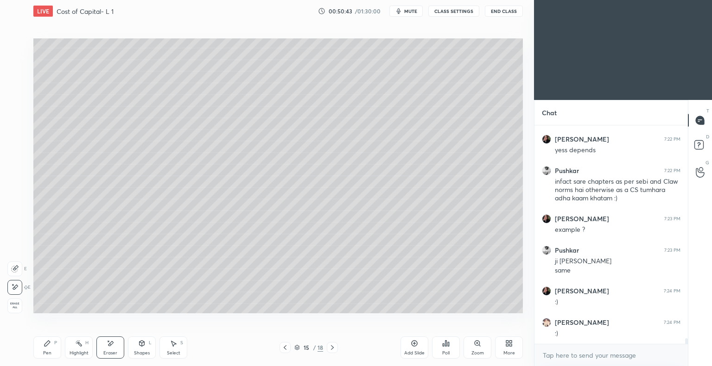
click at [52, 345] on div "Pen P" at bounding box center [47, 348] width 28 height 22
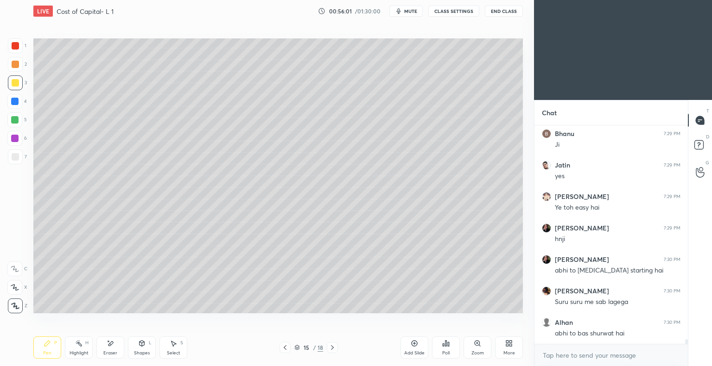
scroll to position [10368, 0]
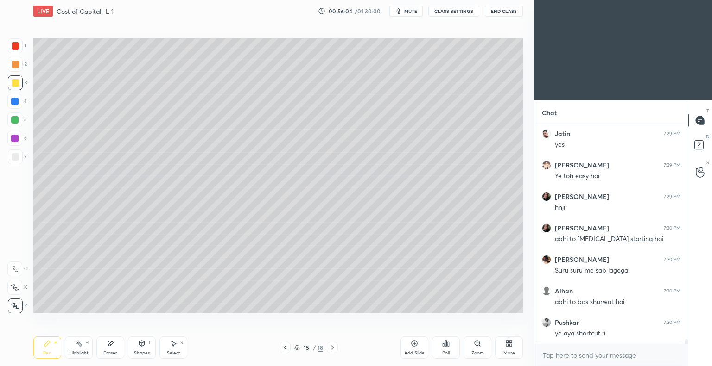
click at [413, 343] on icon at bounding box center [413, 343] width 7 height 7
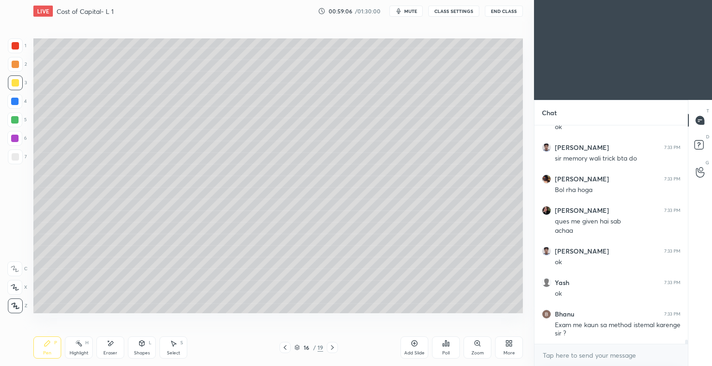
scroll to position [10930, 0]
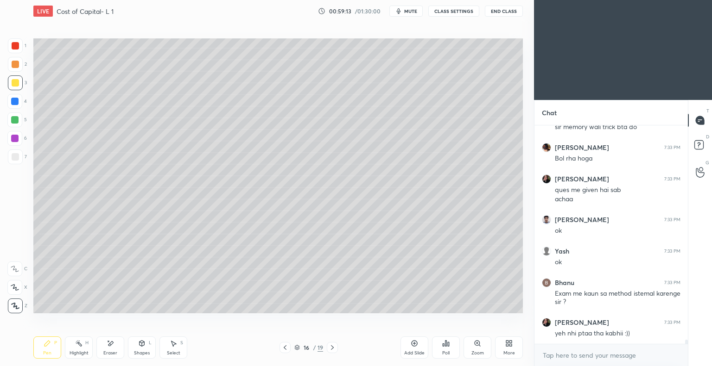
click at [283, 347] on icon at bounding box center [284, 347] width 7 height 7
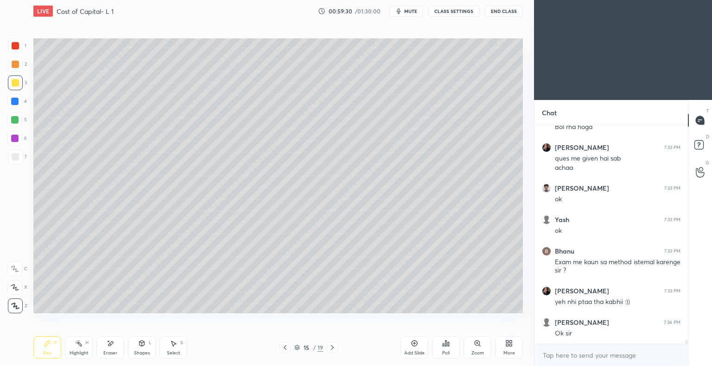
click at [332, 348] on icon at bounding box center [331, 347] width 7 height 7
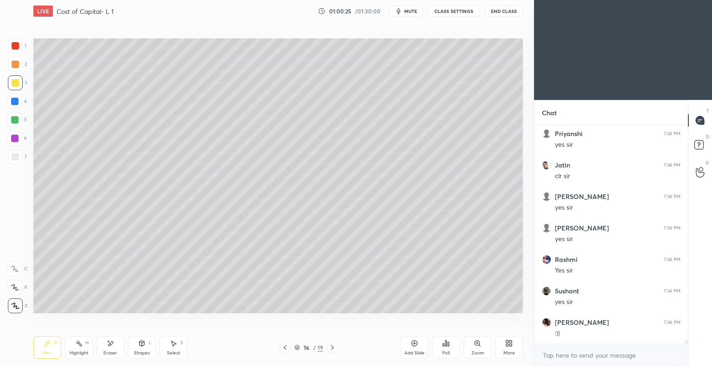
scroll to position [11411, 0]
click at [284, 349] on icon at bounding box center [284, 347] width 7 height 7
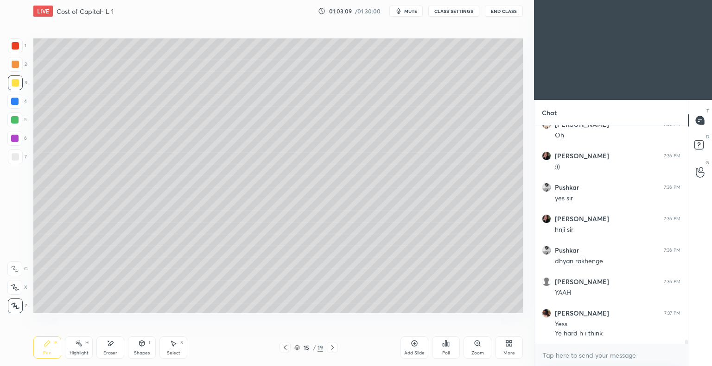
click at [333, 349] on icon at bounding box center [332, 348] width 3 height 5
click at [413, 345] on icon at bounding box center [413, 343] width 7 height 7
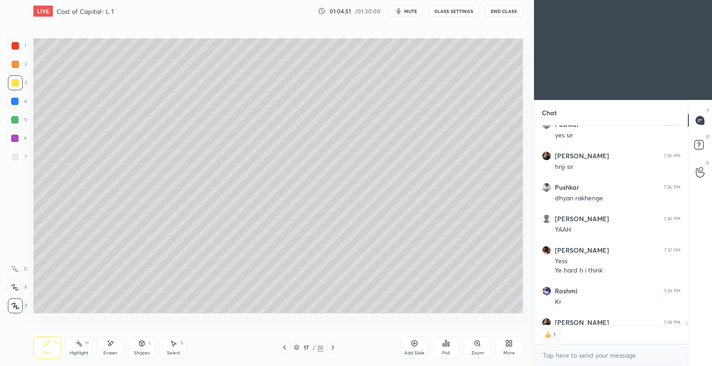
scroll to position [197, 151]
click at [284, 348] on icon at bounding box center [284, 348] width 3 height 5
click at [284, 348] on icon at bounding box center [284, 347] width 7 height 7
click at [285, 349] on icon at bounding box center [284, 347] width 7 height 7
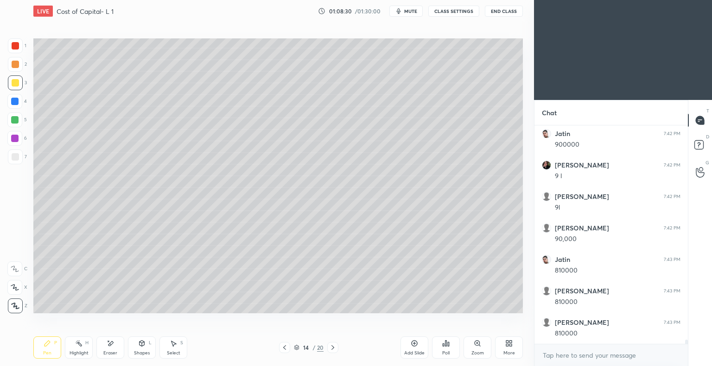
scroll to position [11581, 0]
click at [332, 348] on icon at bounding box center [332, 347] width 7 height 7
click at [333, 347] on icon at bounding box center [332, 348] width 3 height 5
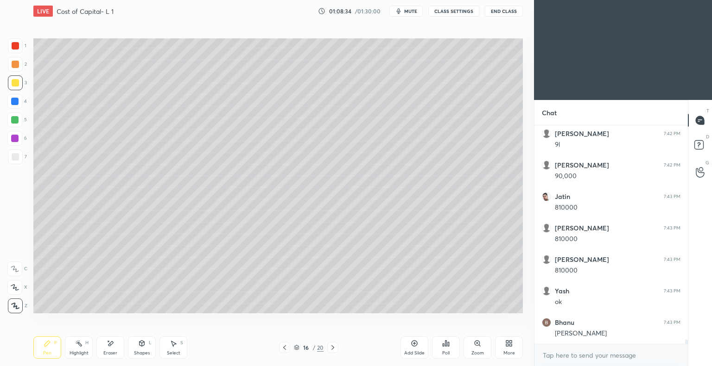
click at [333, 347] on icon at bounding box center [332, 348] width 3 height 5
click at [413, 344] on icon at bounding box center [414, 343] width 3 height 3
click at [17, 156] on div at bounding box center [15, 156] width 7 height 7
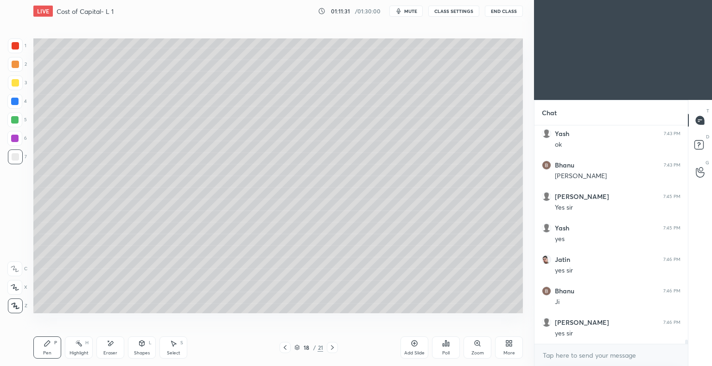
scroll to position [11801, 0]
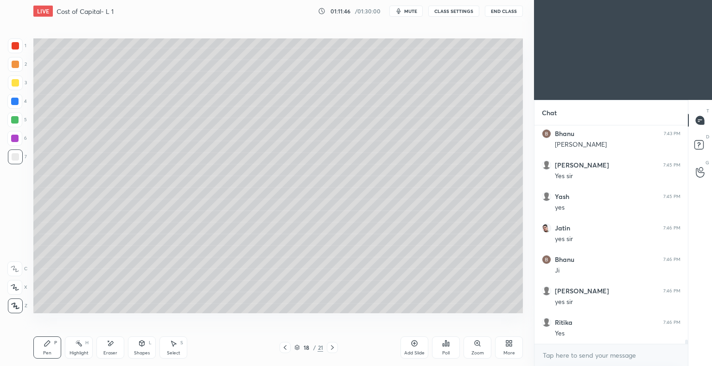
click at [412, 343] on icon at bounding box center [413, 343] width 7 height 7
click at [113, 349] on div "Eraser" at bounding box center [110, 348] width 28 height 22
click at [52, 349] on div "Pen P" at bounding box center [47, 348] width 28 height 22
click at [413, 344] on icon at bounding box center [414, 343] width 3 height 3
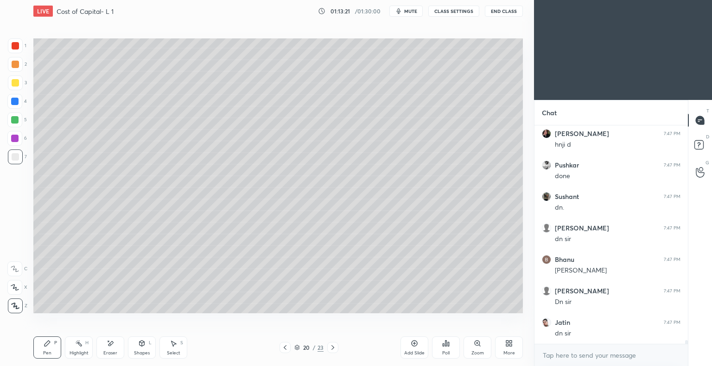
click at [14, 302] on div at bounding box center [15, 306] width 15 height 15
click at [18, 81] on div at bounding box center [15, 82] width 7 height 7
click at [52, 349] on div "Pen P" at bounding box center [47, 348] width 28 height 22
click at [17, 158] on div at bounding box center [15, 156] width 7 height 7
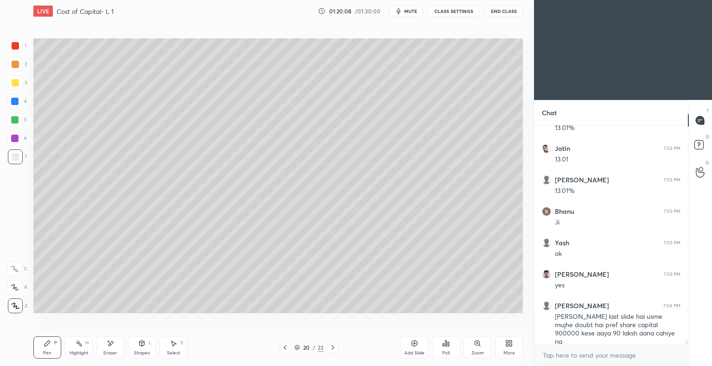
click at [498, 9] on button "End Class" at bounding box center [504, 11] width 38 height 11
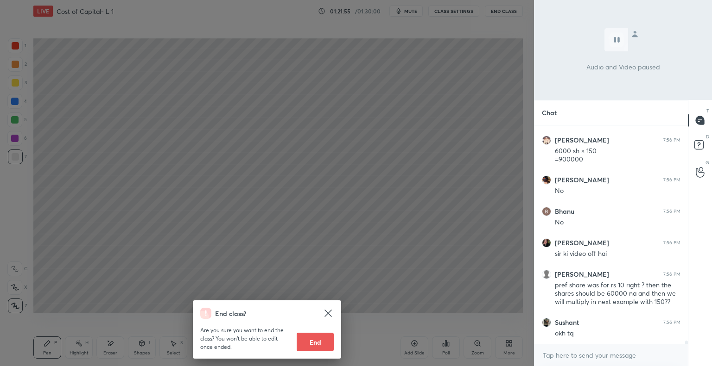
scroll to position [13770, 0]
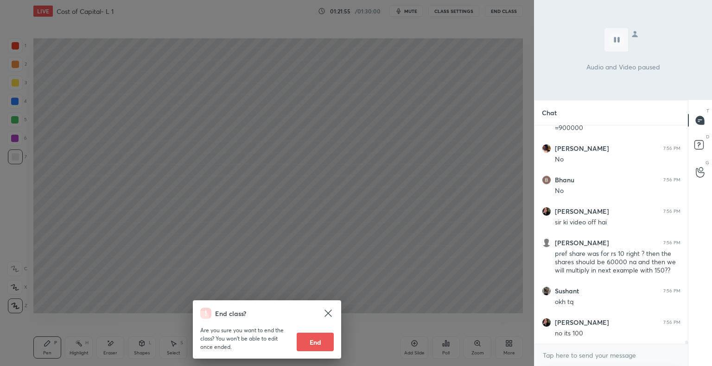
click at [328, 313] on icon at bounding box center [327, 313] width 7 height 7
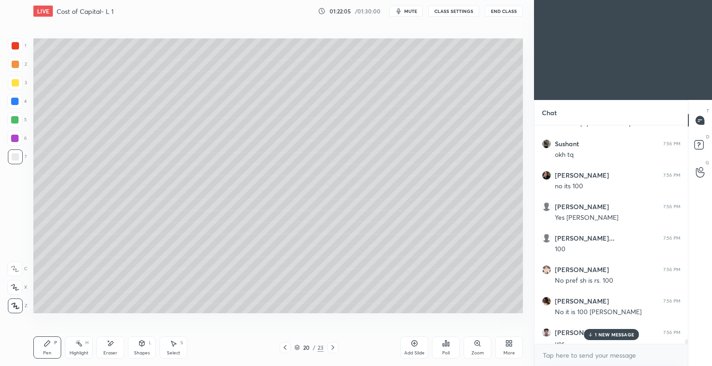
scroll to position [13928, 0]
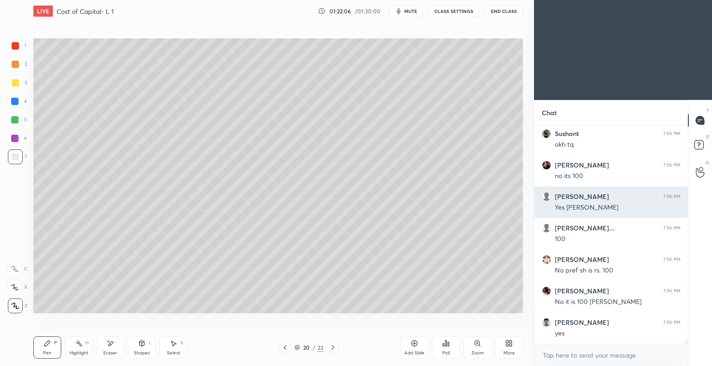
click at [576, 208] on div "Yes [PERSON_NAME]" at bounding box center [618, 207] width 126 height 9
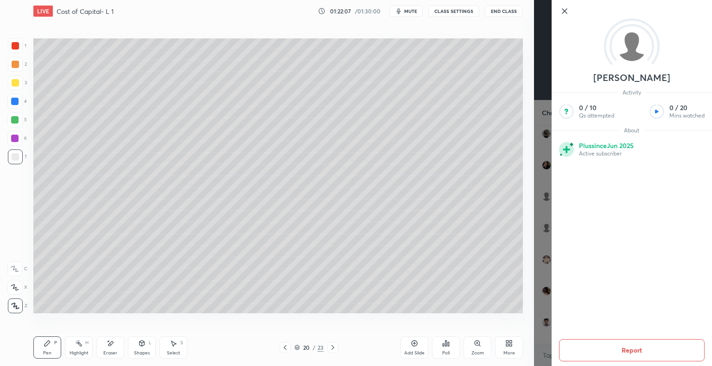
click at [566, 8] on icon at bounding box center [564, 11] width 11 height 11
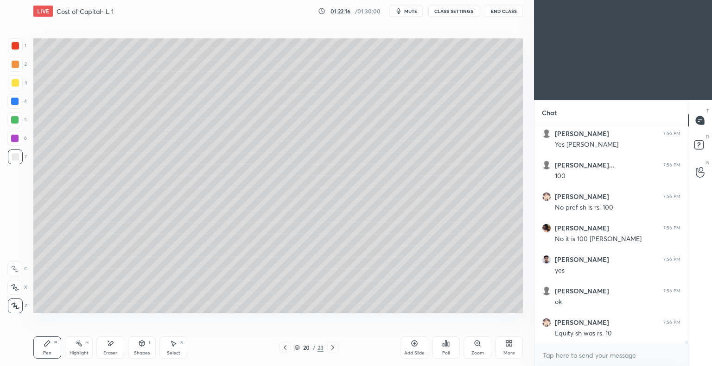
scroll to position [14022, 0]
click at [496, 10] on button "End Class" at bounding box center [504, 11] width 38 height 11
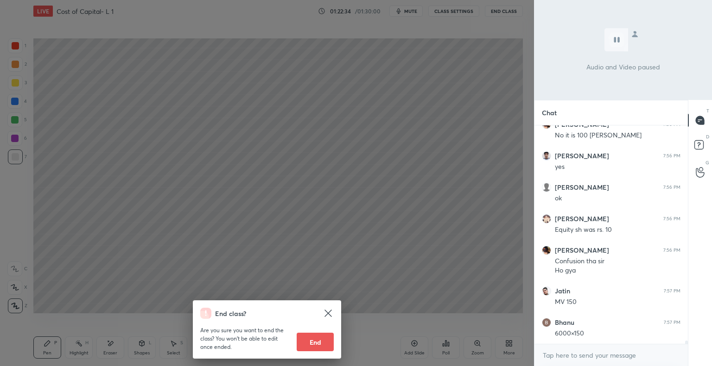
scroll to position [14126, 0]
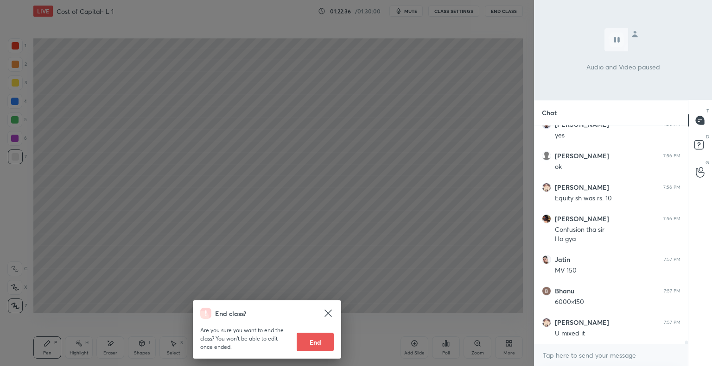
click at [328, 312] on icon at bounding box center [327, 313] width 11 height 11
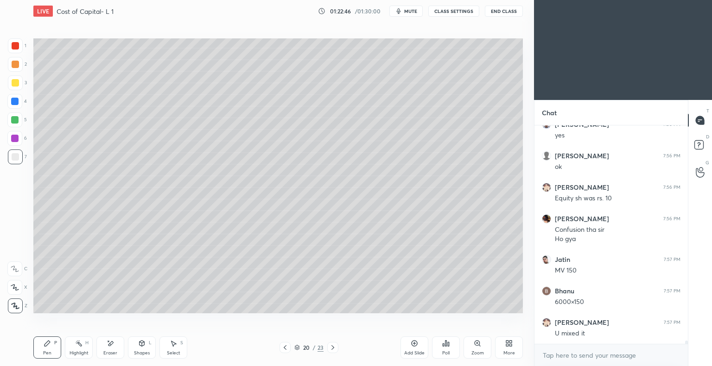
click at [332, 349] on icon at bounding box center [332, 347] width 7 height 7
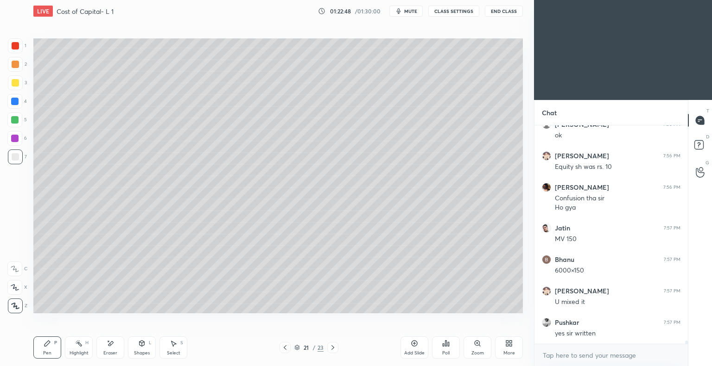
click at [284, 349] on icon at bounding box center [284, 347] width 7 height 7
click at [412, 344] on icon at bounding box center [413, 343] width 7 height 7
click at [19, 80] on div at bounding box center [15, 83] width 15 height 15
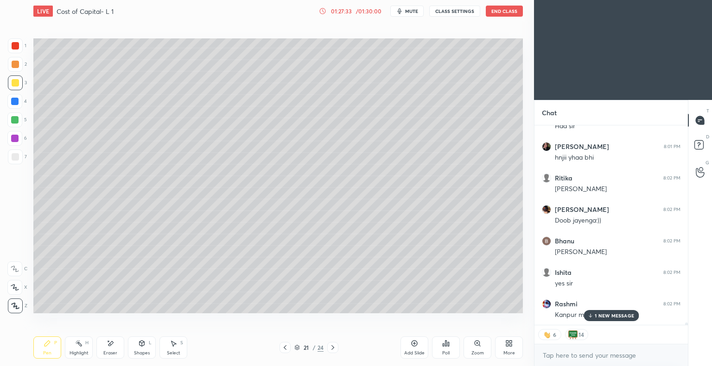
scroll to position [15737, 0]
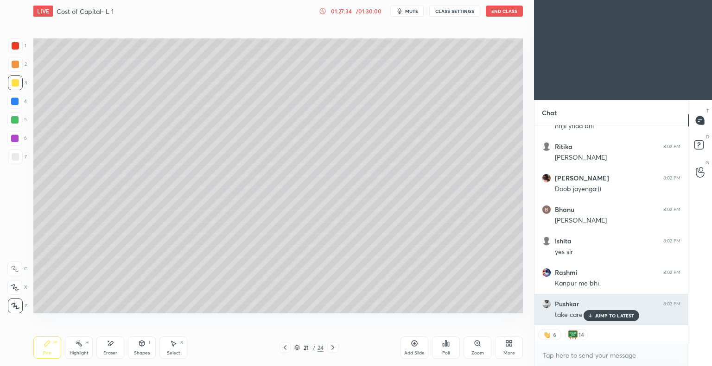
click at [611, 313] on p "JUMP TO LATEST" at bounding box center [614, 316] width 40 height 6
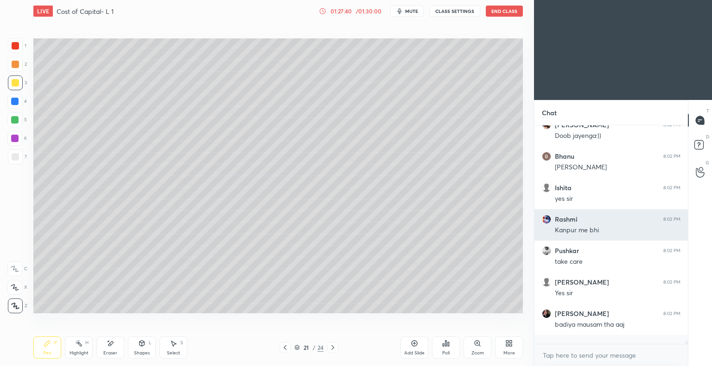
scroll to position [15782, 0]
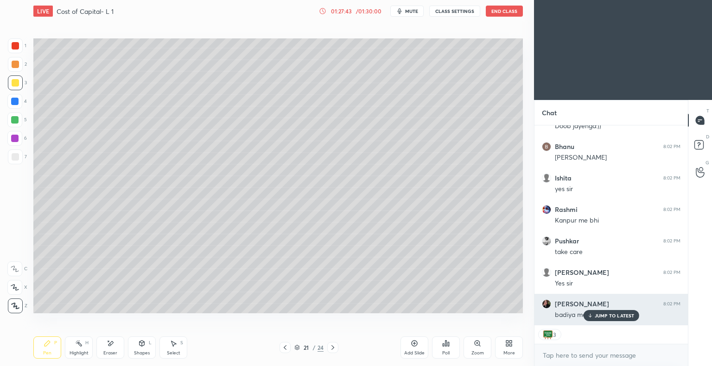
click at [596, 317] on p "JUMP TO LATEST" at bounding box center [614, 316] width 40 height 6
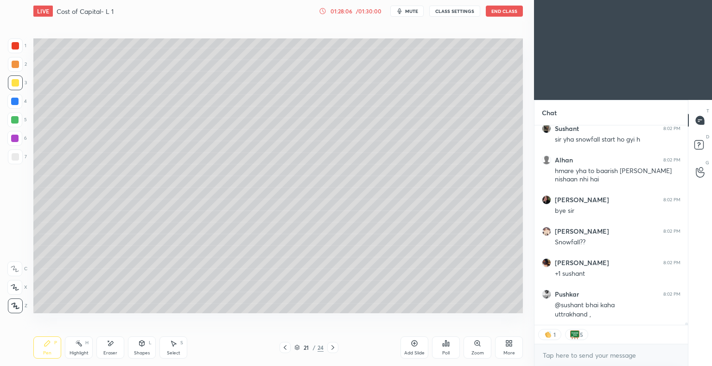
scroll to position [2, 3]
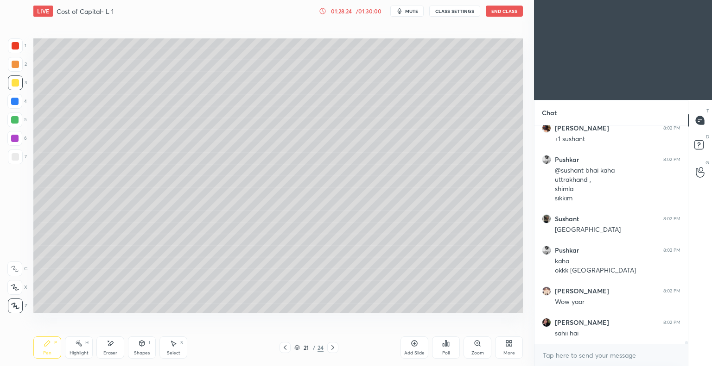
click at [495, 13] on button "End Class" at bounding box center [504, 11] width 37 height 11
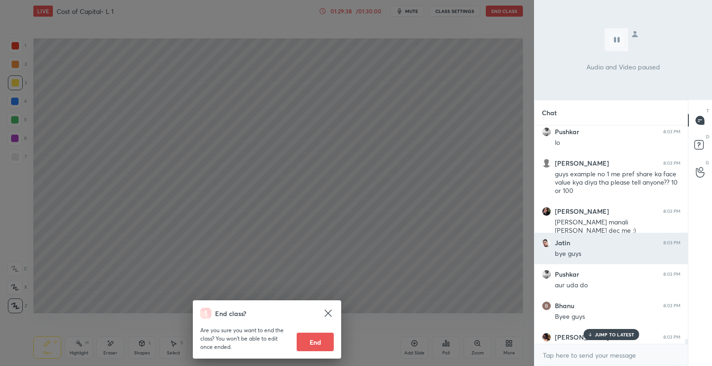
scroll to position [16551, 0]
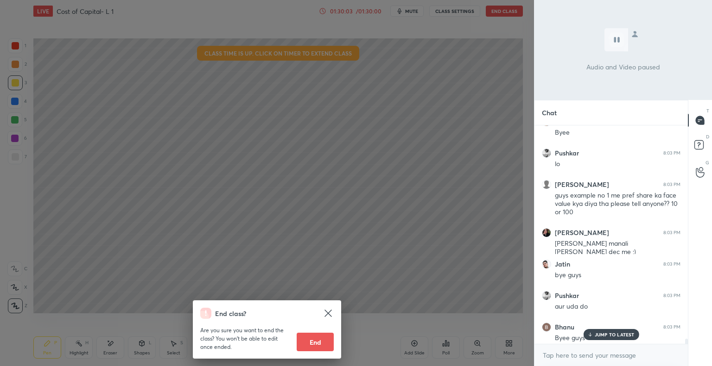
click at [316, 341] on button "End" at bounding box center [315, 342] width 37 height 19
type textarea "x"
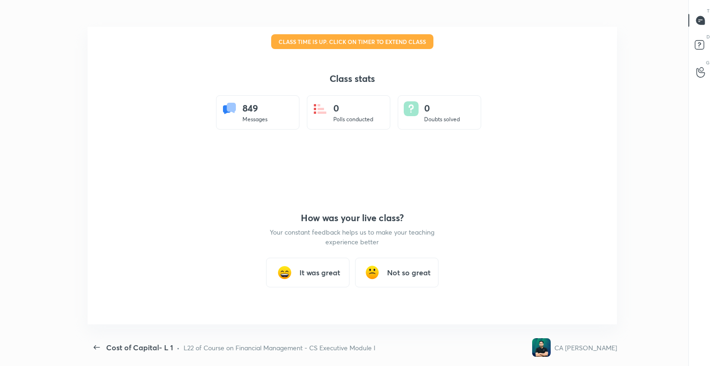
scroll to position [307, 586]
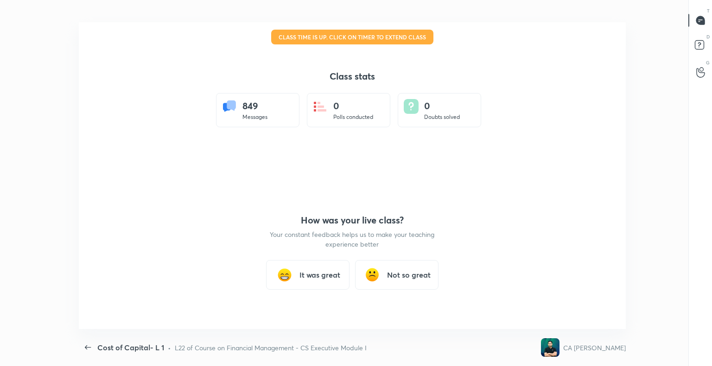
click at [322, 274] on h3 "It was great" at bounding box center [319, 275] width 41 height 11
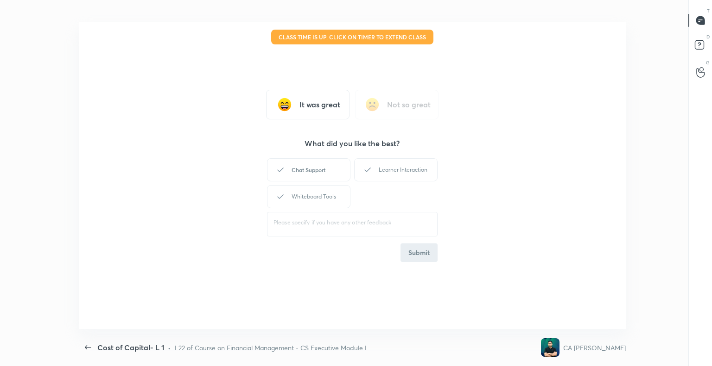
click at [309, 168] on div "Chat Support" at bounding box center [308, 169] width 83 height 23
click at [399, 170] on div "Learner Interaction" at bounding box center [395, 169] width 83 height 23
click at [316, 196] on div "Whiteboard Tools" at bounding box center [308, 196] width 83 height 23
click at [420, 248] on button "Submit" at bounding box center [418, 253] width 37 height 19
